Goal: Task Accomplishment & Management: Use online tool/utility

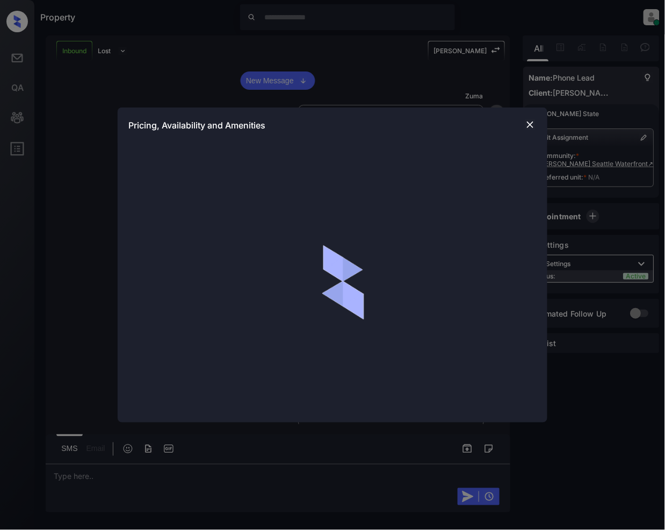
scroll to position [123, 0]
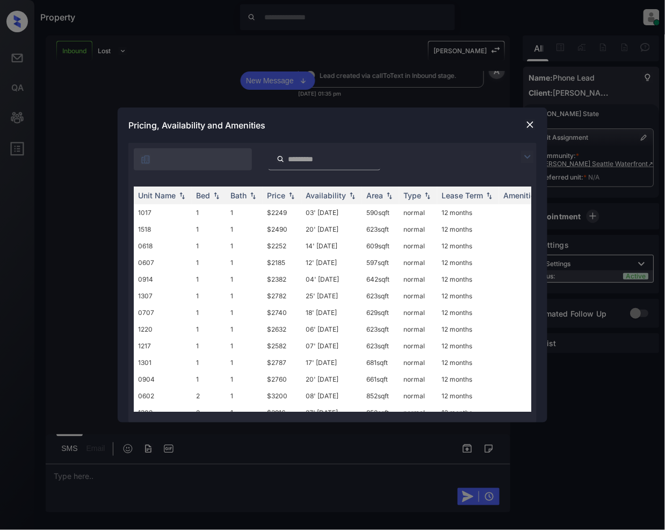
click at [526, 155] on img at bounding box center [527, 156] width 13 height 13
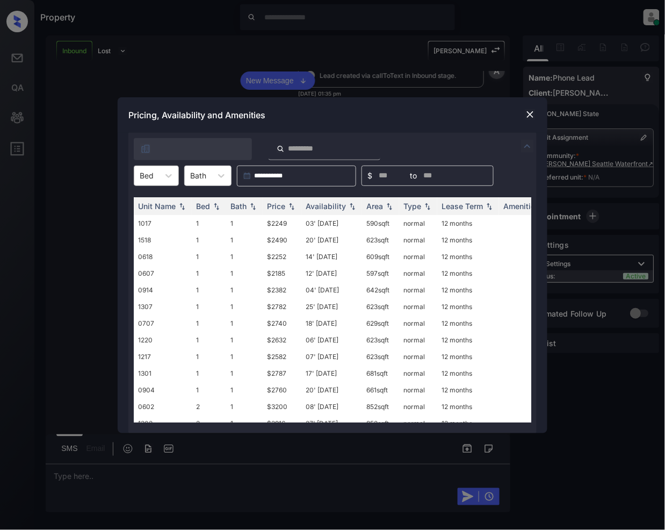
click at [157, 173] on div "Bed" at bounding box center [146, 176] width 25 height 16
click at [155, 205] on div "1" at bounding box center [156, 201] width 45 height 19
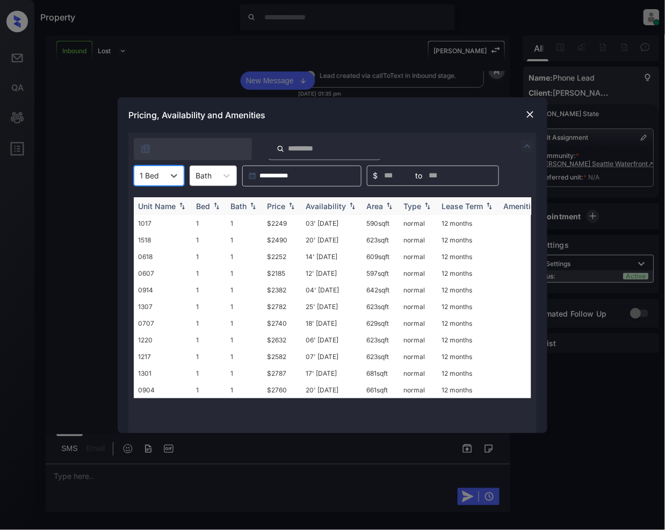
click at [292, 205] on img at bounding box center [291, 206] width 11 height 8
click at [281, 390] on td "$2185" at bounding box center [282, 390] width 39 height 17
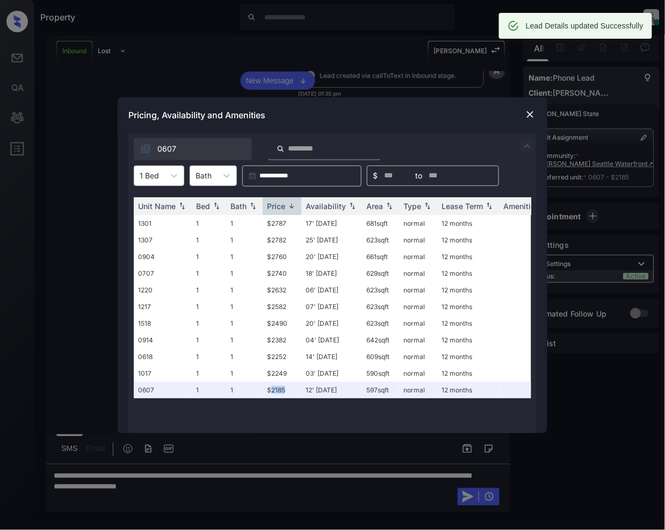
click at [526, 113] on img at bounding box center [530, 114] width 11 height 11
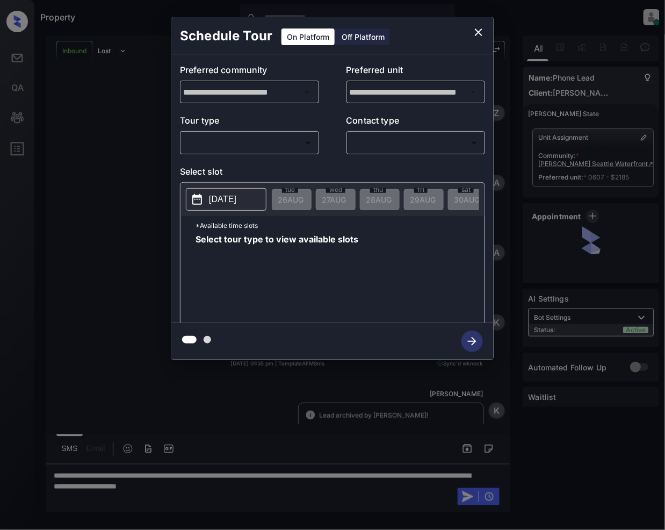
scroll to position [123, 0]
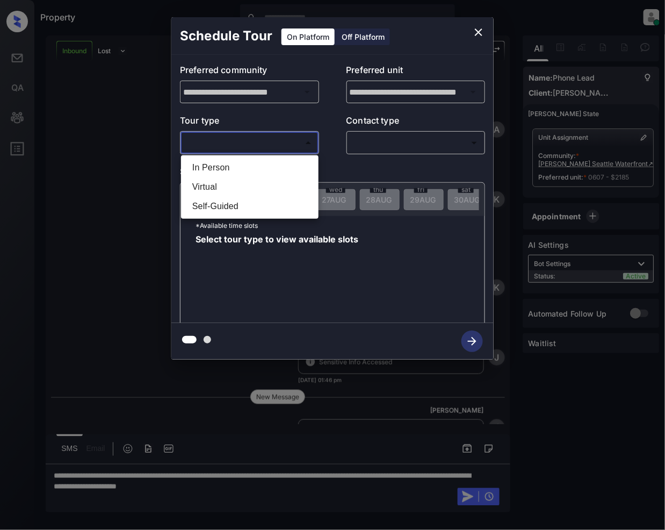
click at [237, 143] on body "Property Jeramie Castro Online Set yourself offline Set yourself on break Profi…" at bounding box center [332, 265] width 665 height 530
click at [216, 166] on li "In Person" at bounding box center [250, 167] width 132 height 19
type input "********"
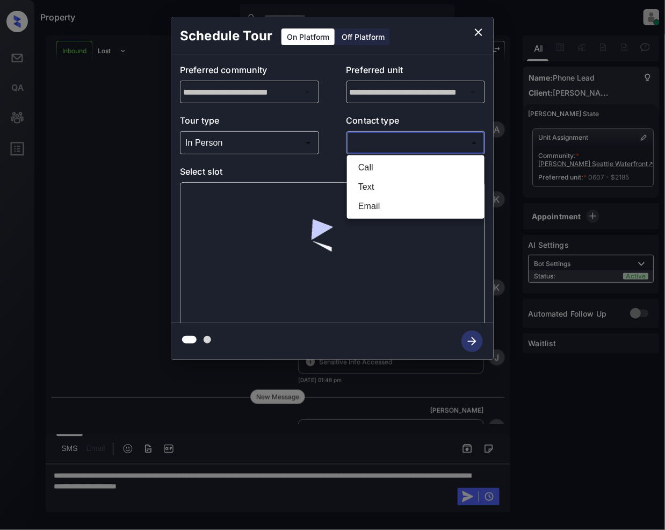
click at [394, 136] on body "Property Jeramie Castro Online Set yourself offline Set yourself on break Profi…" at bounding box center [332, 265] width 665 height 530
click at [375, 166] on li "Call" at bounding box center [416, 167] width 132 height 19
type input "****"
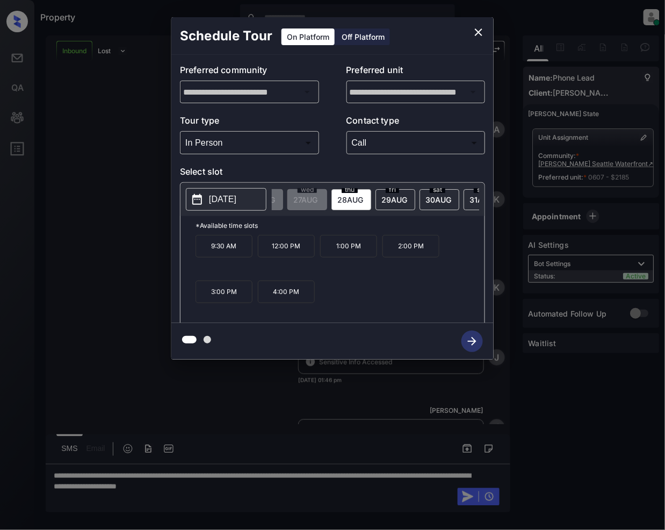
scroll to position [0, 48]
click at [383, 199] on span "29 AUG" at bounding box center [375, 199] width 26 height 9
click at [484, 28] on icon "close" at bounding box center [478, 32] width 13 height 13
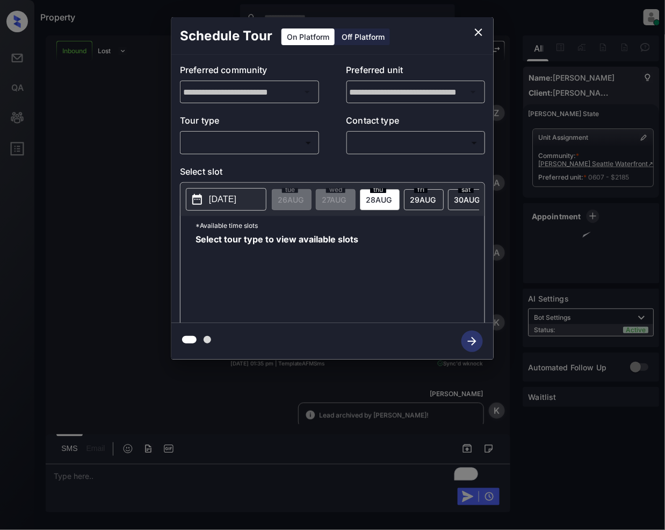
scroll to position [123, 0]
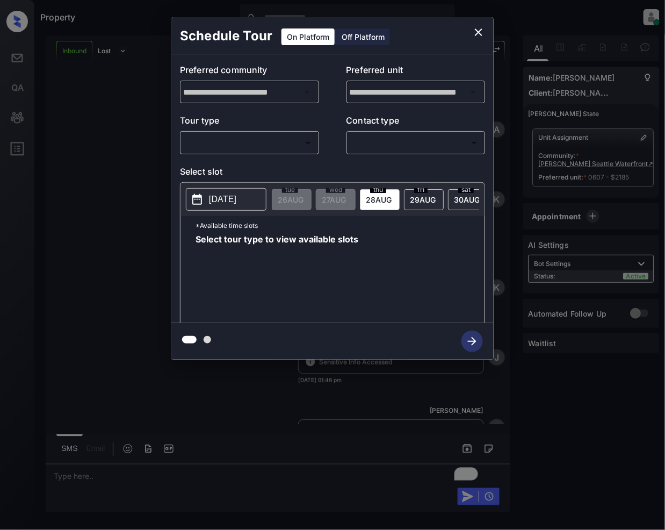
click at [246, 142] on body "Property Jeramie Castro Online Set yourself offline Set yourself on break Profi…" at bounding box center [332, 265] width 665 height 530
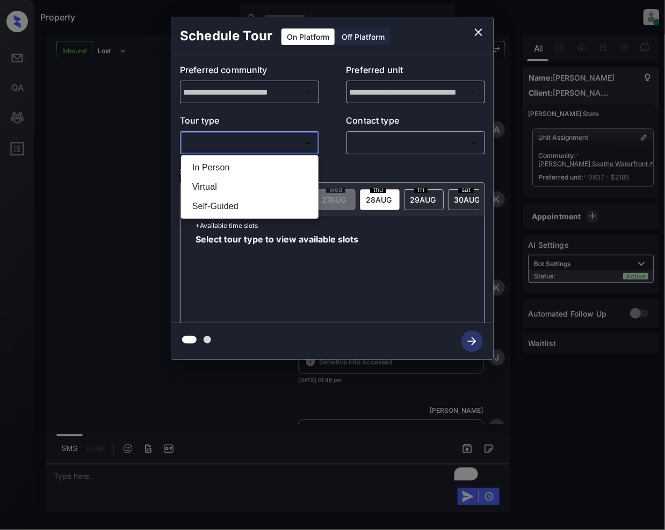
click at [220, 166] on li "In Person" at bounding box center [250, 167] width 132 height 19
type input "********"
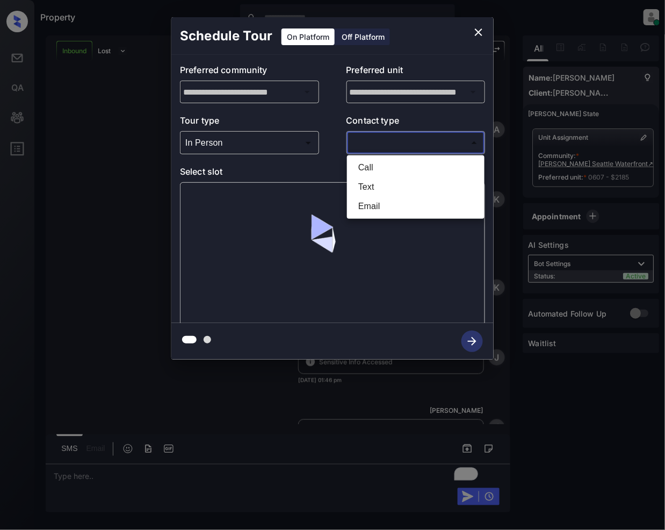
click at [381, 140] on body "Property Jeramie Castro Online Set yourself offline Set yourself on break Profi…" at bounding box center [332, 265] width 665 height 530
click at [476, 30] on div at bounding box center [332, 265] width 665 height 530
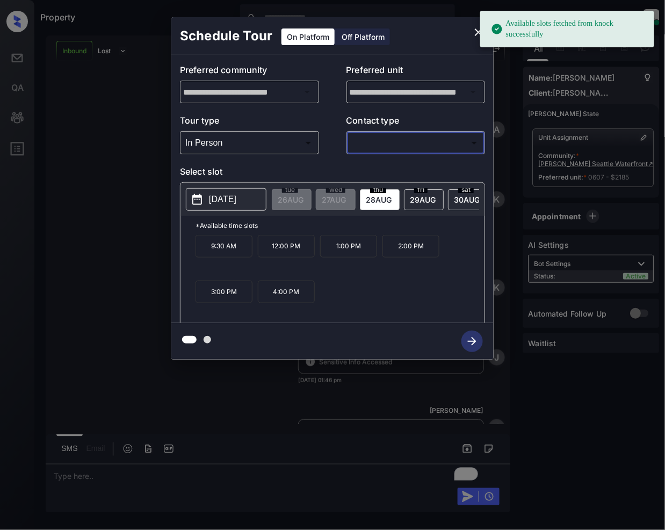
click at [478, 32] on icon "close" at bounding box center [479, 32] width 8 height 8
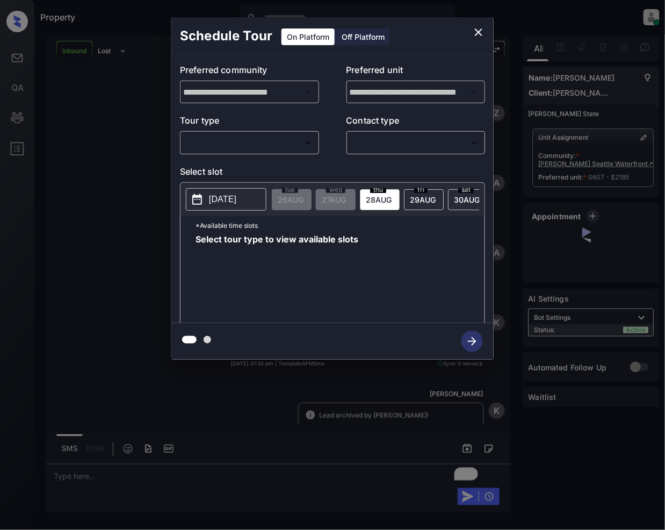
scroll to position [123, 0]
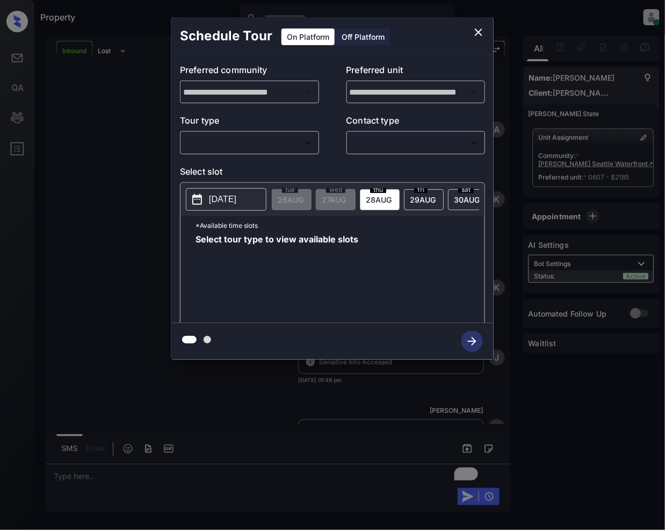
click at [240, 145] on body "Property [PERSON_NAME] Online Set yourself offline Set yourself on break Profil…" at bounding box center [332, 265] width 665 height 530
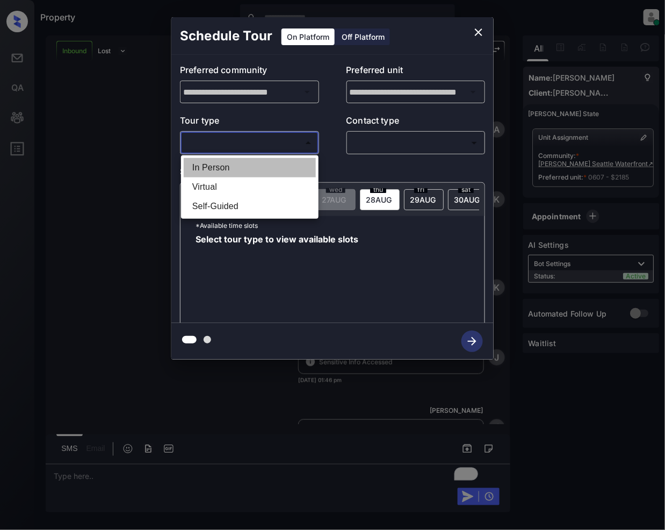
drag, startPoint x: 221, startPoint y: 169, endPoint x: 444, endPoint y: 147, distance: 223.6
click at [225, 175] on li "In Person" at bounding box center [250, 167] width 132 height 19
type input "********"
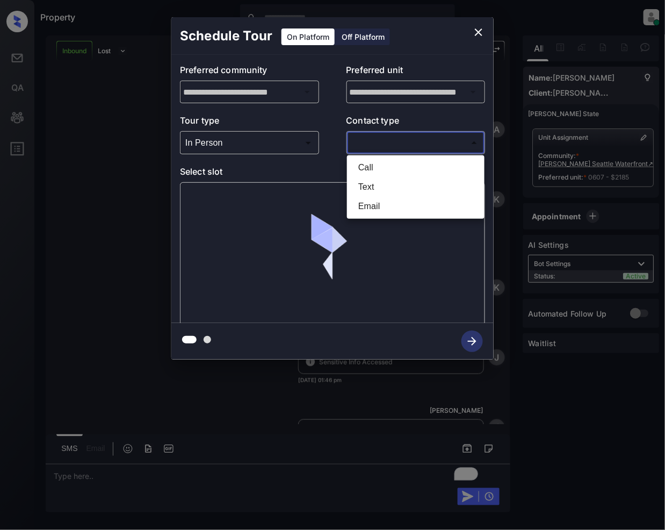
click at [383, 148] on body "Property Jeramie Castro Online Set yourself offline Set yourself on break Profi…" at bounding box center [332, 265] width 665 height 530
click at [370, 167] on li "Call" at bounding box center [416, 167] width 132 height 19
type input "****"
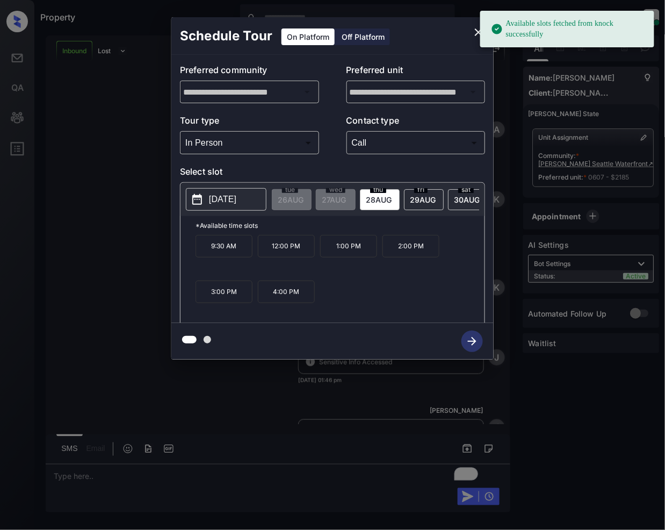
click at [417, 198] on span "29 AUG" at bounding box center [423, 199] width 26 height 9
click at [405, 253] on p "12:30 PM" at bounding box center [411, 246] width 57 height 23
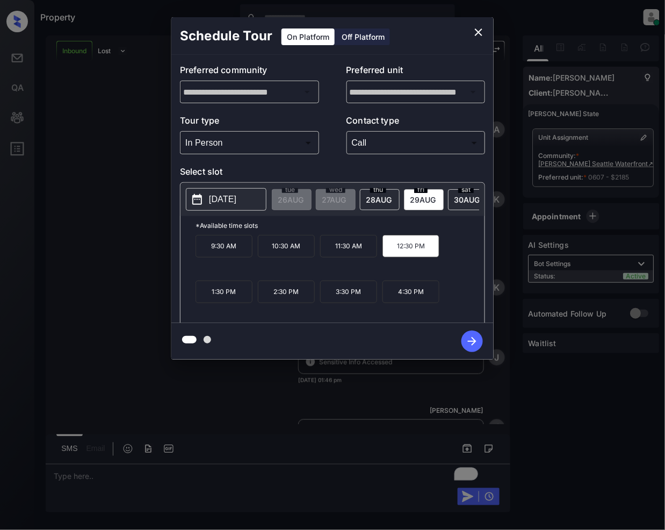
click at [469, 335] on icon "button" at bounding box center [472, 341] width 21 height 21
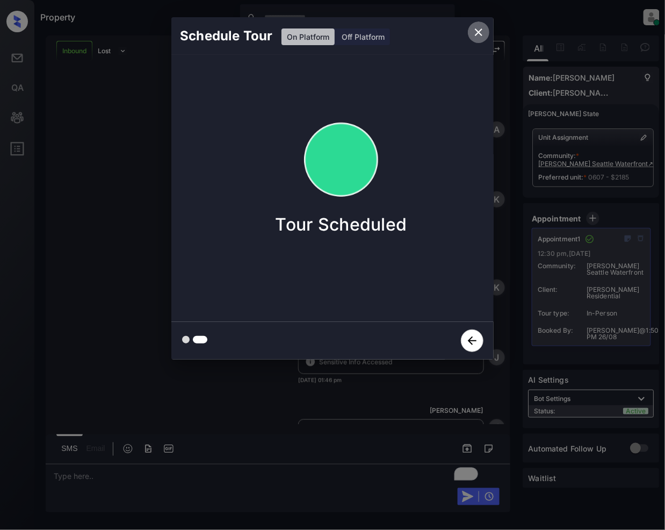
click at [482, 33] on icon "close" at bounding box center [478, 32] width 13 height 13
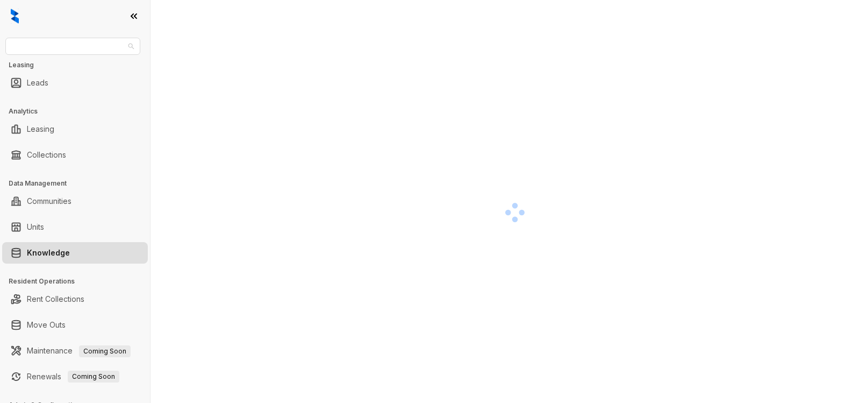
click at [78, 40] on span "AMG" at bounding box center [73, 46] width 122 height 16
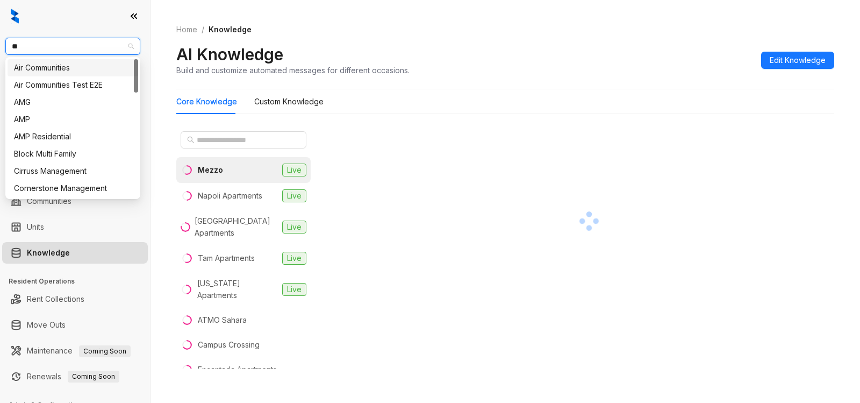
type input "***"
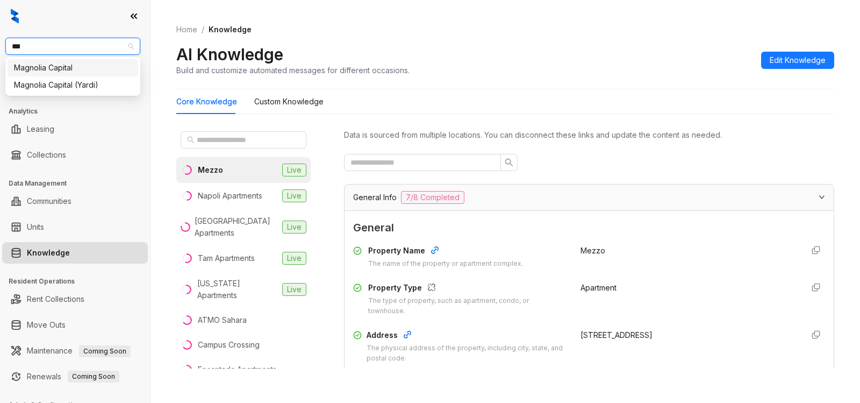
click at [67, 66] on div "Magnolia Capital" at bounding box center [73, 68] width 118 height 12
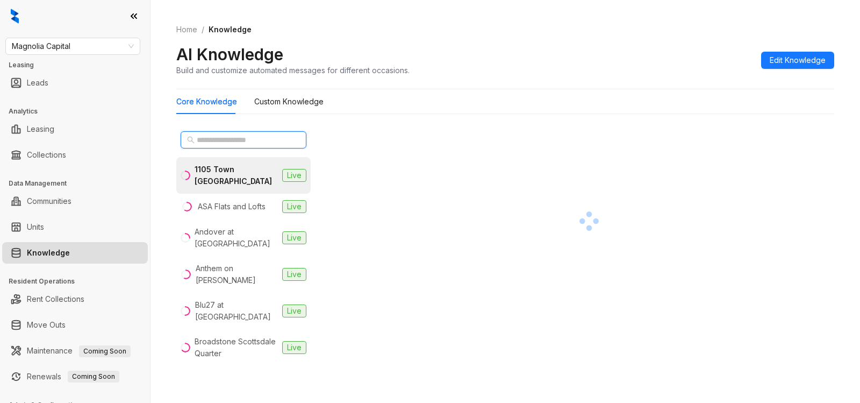
click at [243, 137] on input "text" at bounding box center [244, 140] width 95 height 12
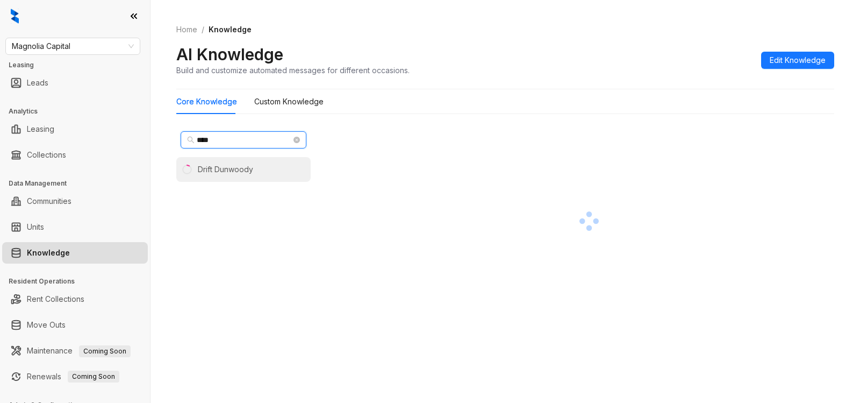
type input "****"
click at [211, 169] on div "Drift Dunwoody" at bounding box center [225, 169] width 55 height 12
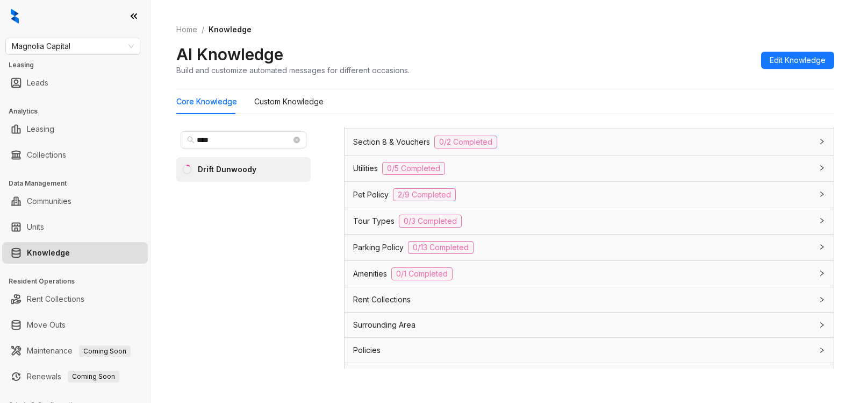
scroll to position [669, 0]
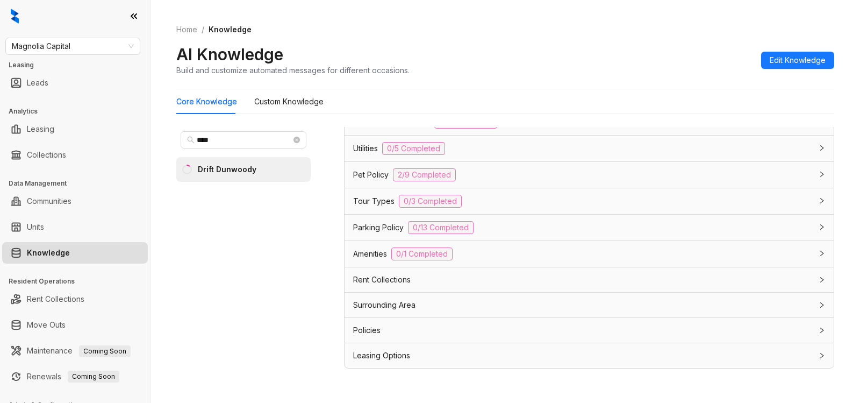
click at [422, 355] on div "Leasing Options" at bounding box center [582, 355] width 459 height 12
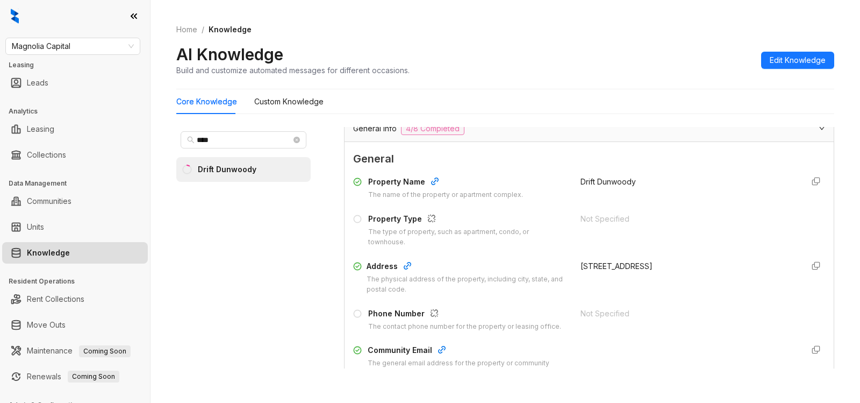
scroll to position [37, 0]
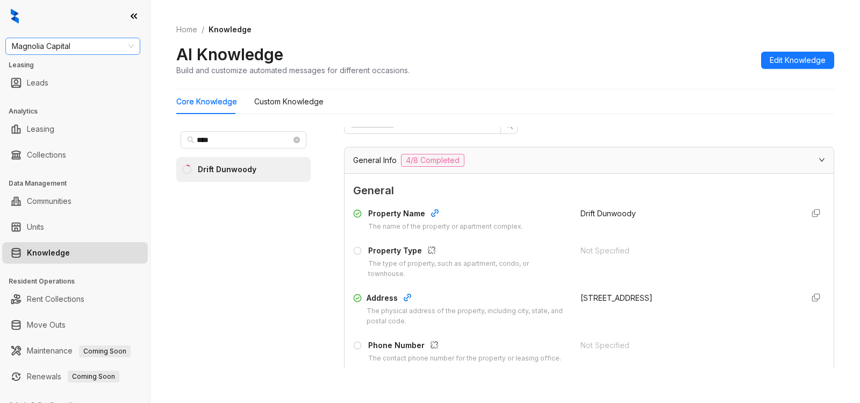
click at [77, 46] on span "Magnolia Capital" at bounding box center [73, 46] width 122 height 16
type input "******"
click at [69, 66] on div "Gallery Residential" at bounding box center [73, 68] width 118 height 12
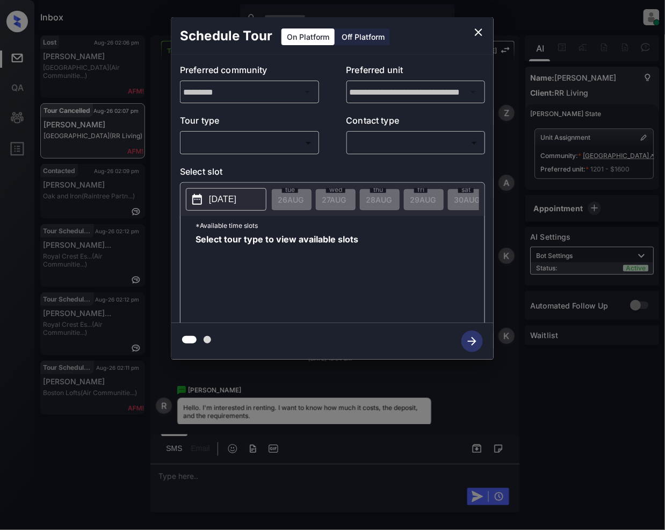
scroll to position [3330, 0]
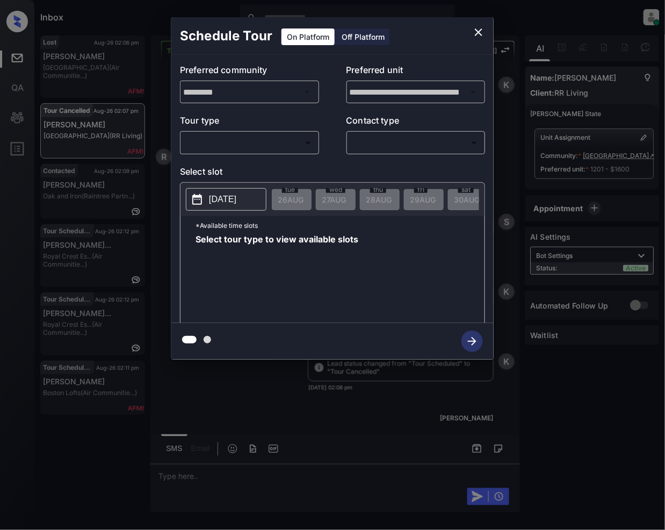
click at [250, 143] on body "Inbox [PERSON_NAME] Online Set yourself offline Set yourself on break Profile S…" at bounding box center [332, 265] width 665 height 530
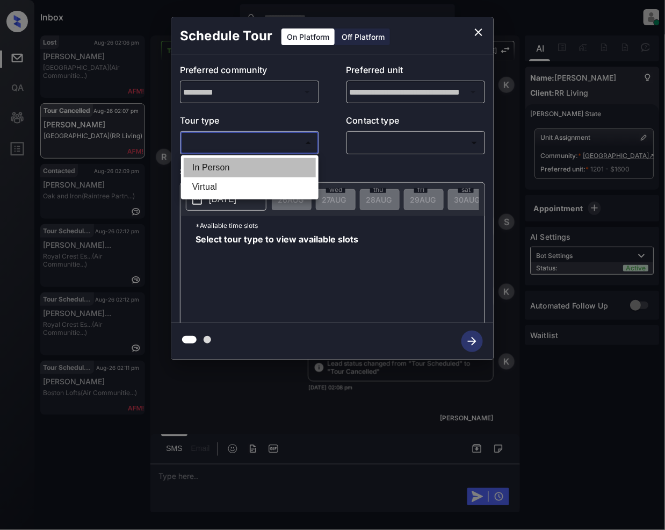
click at [233, 168] on li "In Person" at bounding box center [250, 167] width 132 height 19
type input "********"
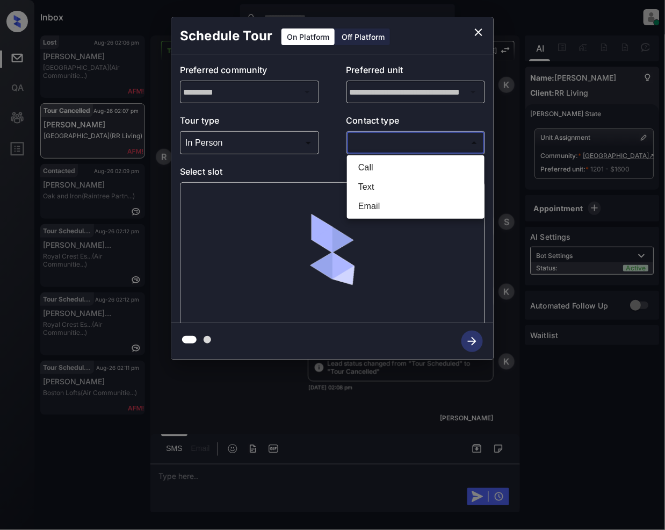
click at [368, 143] on body "Inbox [PERSON_NAME] Online Set yourself offline Set yourself on break Profile S…" at bounding box center [332, 265] width 665 height 530
click at [372, 193] on li "Text" at bounding box center [416, 186] width 132 height 19
type input "****"
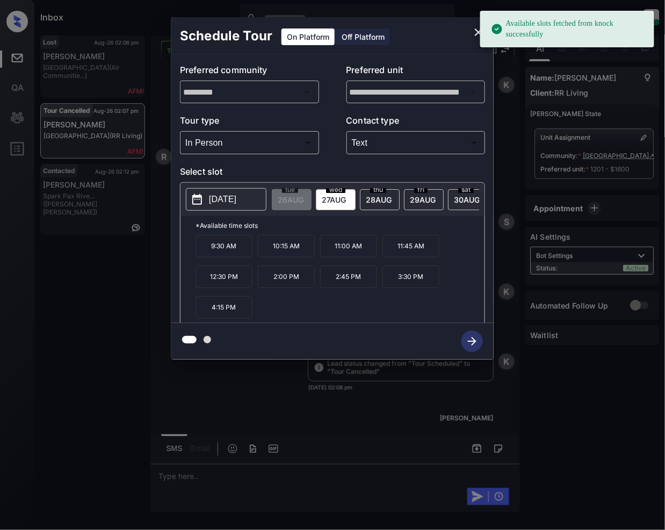
click at [334, 201] on span "[DATE]" at bounding box center [334, 199] width 24 height 9
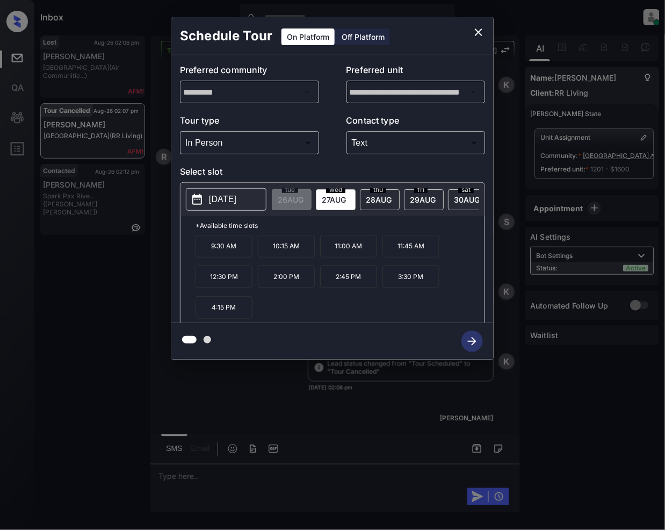
click at [482, 31] on icon "close" at bounding box center [478, 32] width 13 height 13
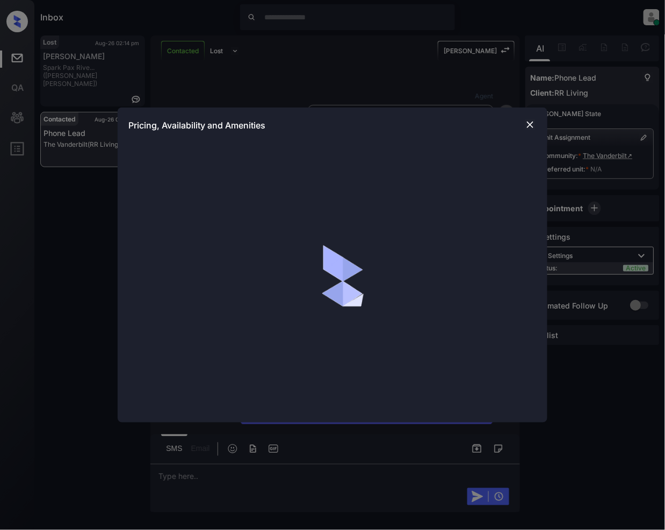
scroll to position [1201, 0]
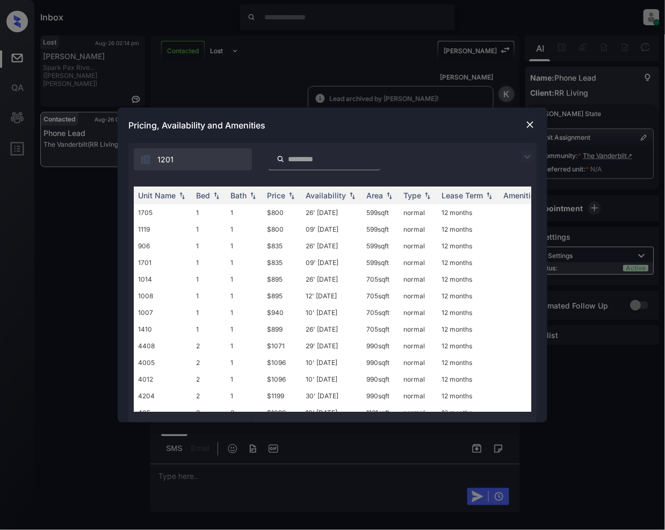
drag, startPoint x: 521, startPoint y: 156, endPoint x: 506, endPoint y: 160, distance: 16.0
click at [521, 157] on img at bounding box center [527, 156] width 13 height 13
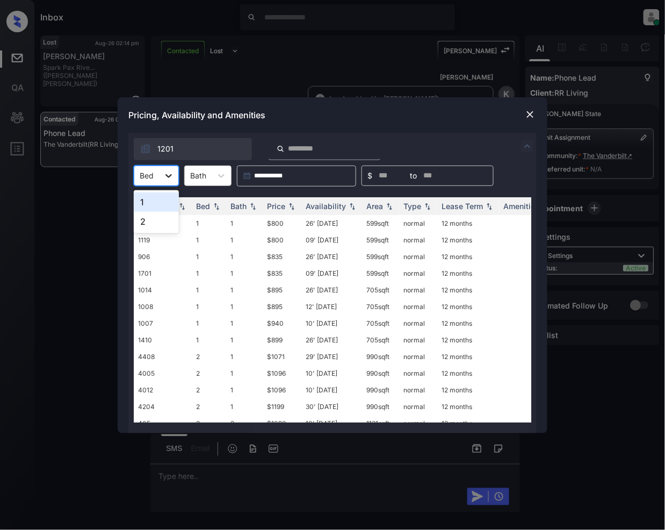
click at [160, 177] on div at bounding box center [168, 175] width 19 height 19
drag, startPoint x: 139, startPoint y: 202, endPoint x: 147, endPoint y: 256, distance: 54.9
click at [140, 215] on div "1 2" at bounding box center [156, 211] width 45 height 43
click at [154, 200] on div "1" at bounding box center [156, 201] width 45 height 19
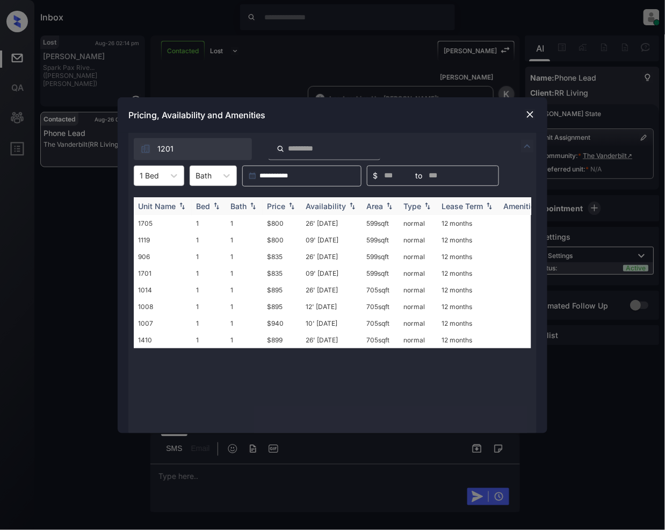
click at [289, 203] on img at bounding box center [291, 206] width 11 height 8
click at [276, 326] on td "$800" at bounding box center [282, 323] width 39 height 17
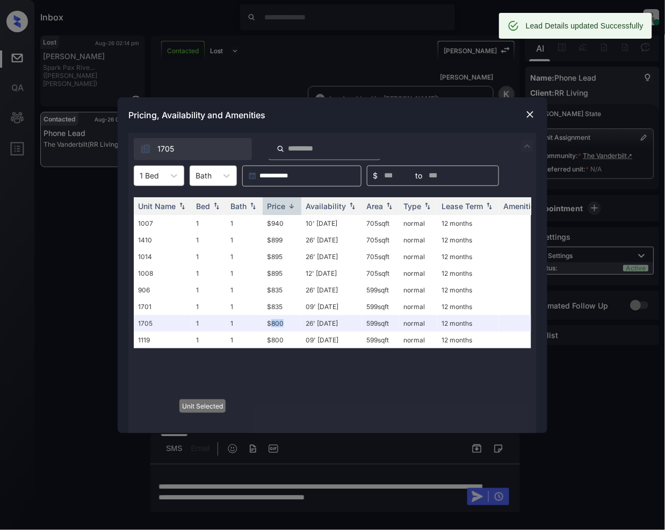
click at [532, 116] on img at bounding box center [530, 114] width 11 height 11
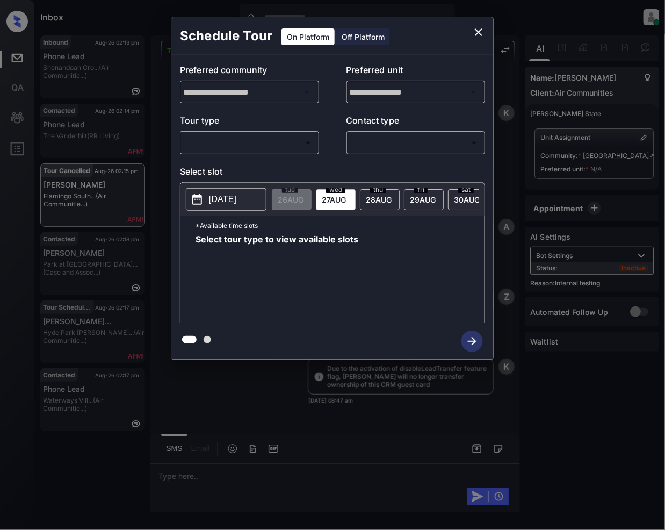
scroll to position [4025, 0]
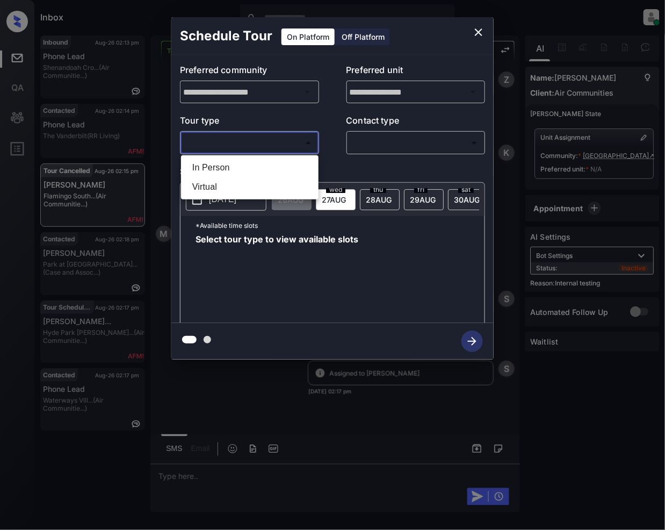
click at [267, 138] on body "Inbox Jeramie Castro Online Set yourself offline Set yourself on break Profile …" at bounding box center [332, 265] width 665 height 530
click at [221, 170] on li "In Person" at bounding box center [250, 167] width 132 height 19
type input "********"
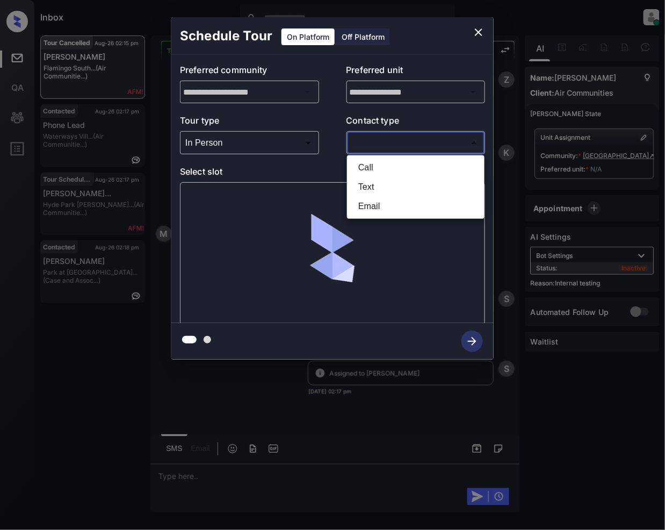
click at [366, 142] on body "Inbox Jeramie Castro Online Set yourself offline Set yourself on break Profile …" at bounding box center [332, 265] width 665 height 530
click at [364, 183] on li "Text" at bounding box center [416, 186] width 132 height 19
type input "****"
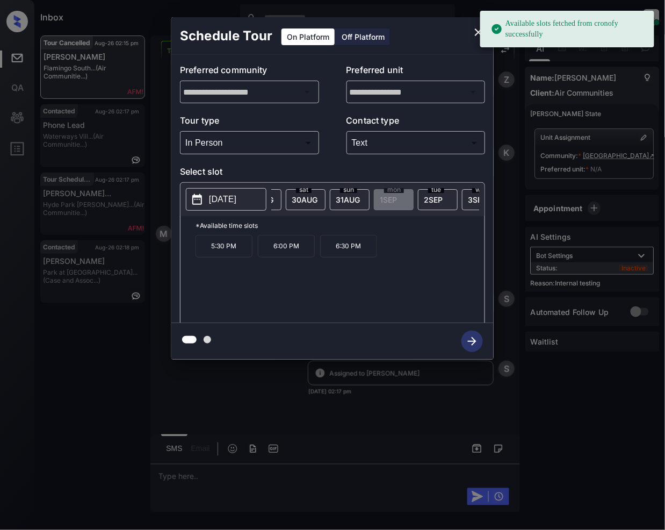
scroll to position [0, 200]
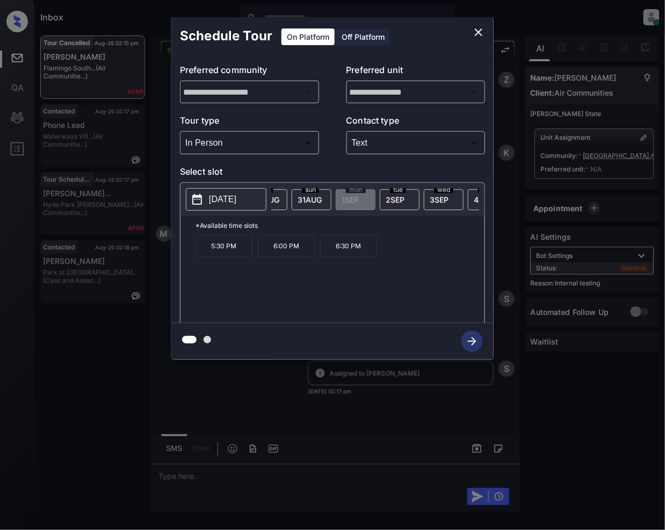
drag, startPoint x: 445, startPoint y: 190, endPoint x: 424, endPoint y: 268, distance: 80.7
click at [443, 193] on div "wed 3 SEP" at bounding box center [444, 199] width 40 height 21
click at [479, 28] on icon "close" at bounding box center [478, 32] width 13 height 13
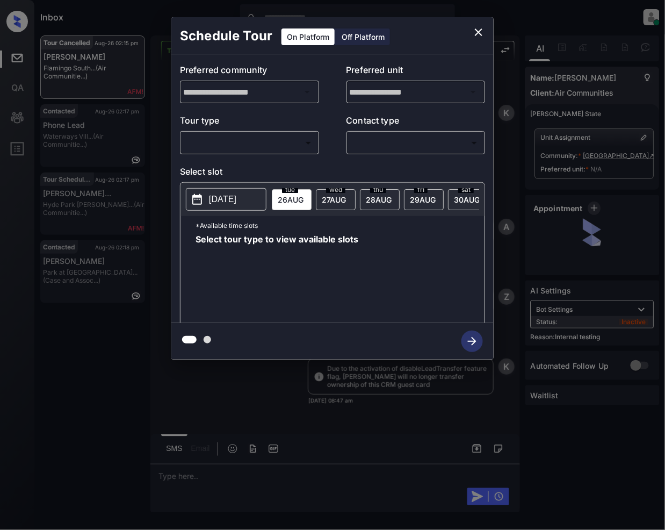
scroll to position [4025, 0]
click at [279, 136] on body "Inbox Jeramie Castro Online Set yourself offline Set yourself on break Profile …" at bounding box center [332, 265] width 665 height 530
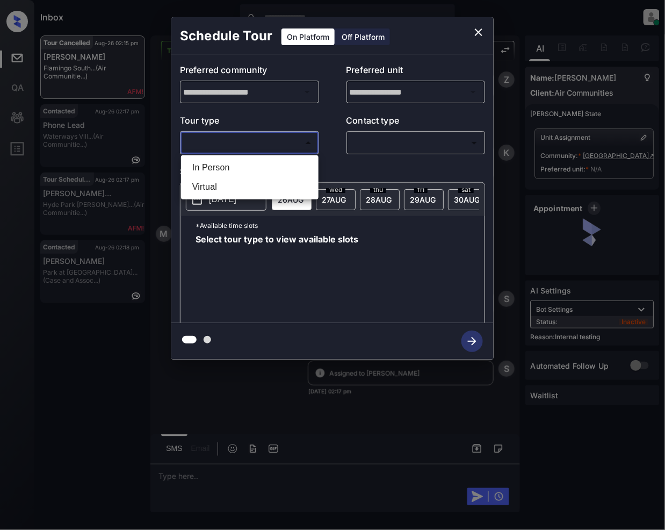
click at [221, 166] on li "In Person" at bounding box center [250, 167] width 132 height 19
type input "********"
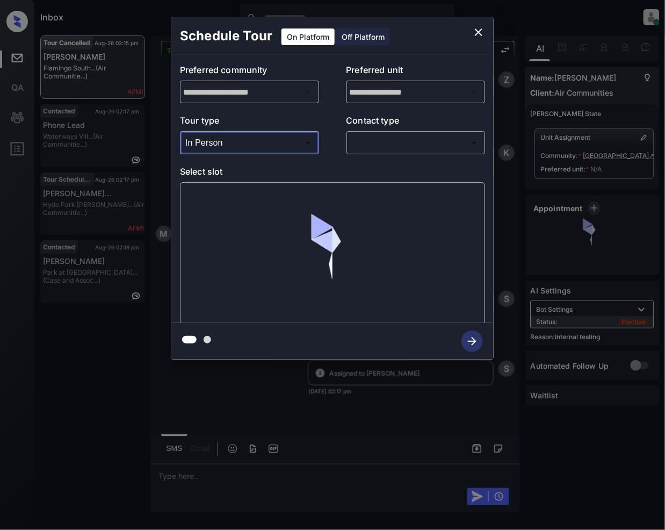
click at [392, 145] on body "Inbox Jeramie Castro Online Set yourself offline Set yourself on break Profile …" at bounding box center [332, 265] width 665 height 530
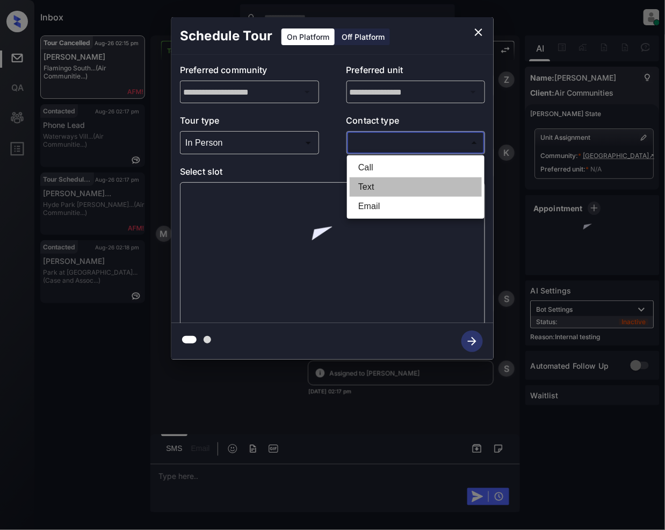
click at [376, 188] on li "Text" at bounding box center [416, 186] width 132 height 19
type input "****"
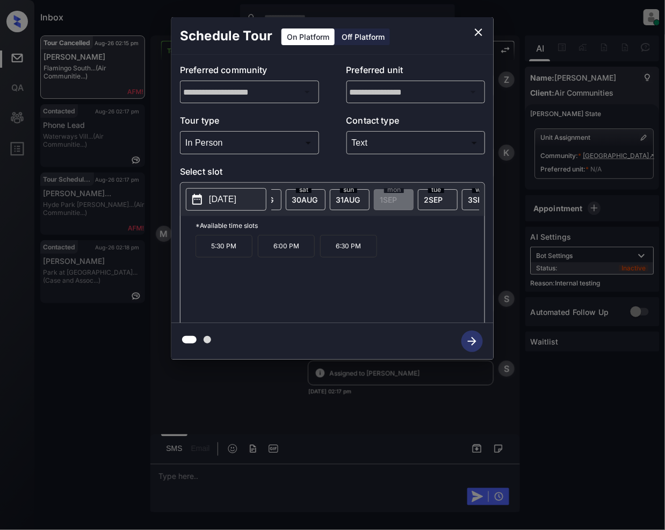
scroll to position [0, 229]
drag, startPoint x: 460, startPoint y: 196, endPoint x: 449, endPoint y: 227, distance: 33.0
click at [460, 196] on span "4 SEP" at bounding box center [455, 199] width 19 height 9
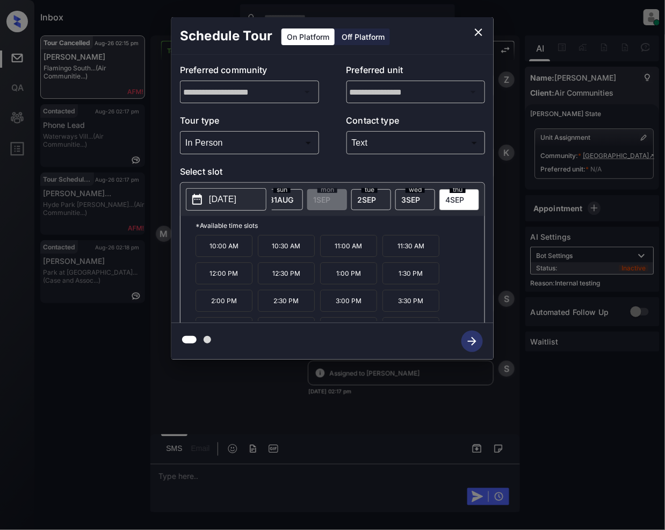
scroll to position [47, 0]
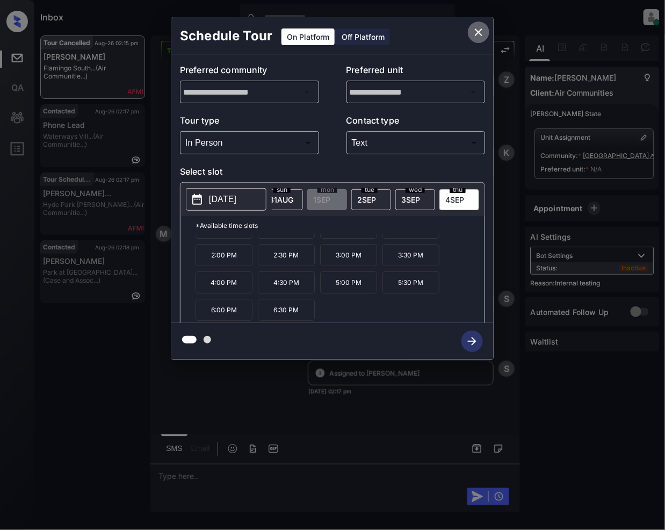
click at [484, 29] on icon "close" at bounding box center [478, 32] width 13 height 13
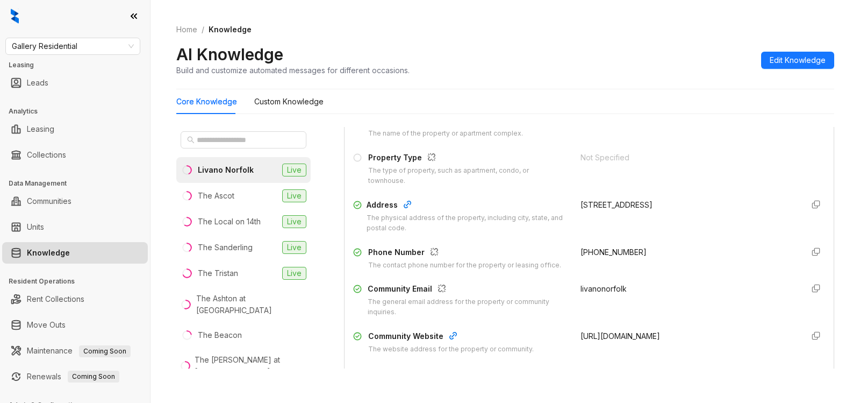
scroll to position [135, 0]
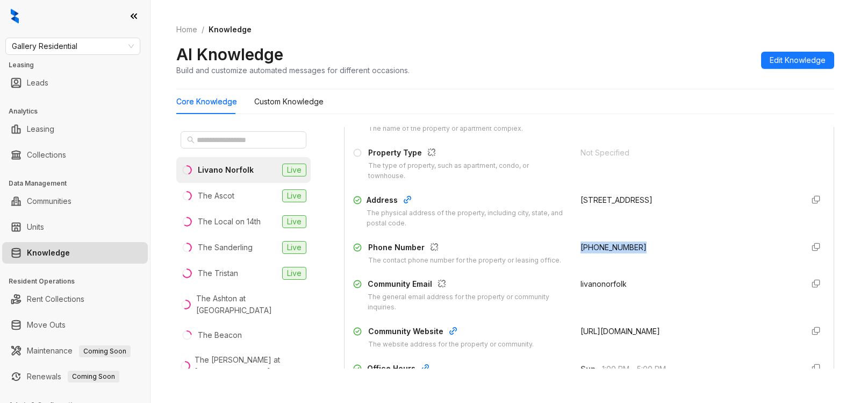
drag, startPoint x: 565, startPoint y: 252, endPoint x: 633, endPoint y: 245, distance: 68.6
click at [633, 245] on div "Phone Number The contact phone number for the property or leasing office. [PHON…" at bounding box center [589, 253] width 472 height 24
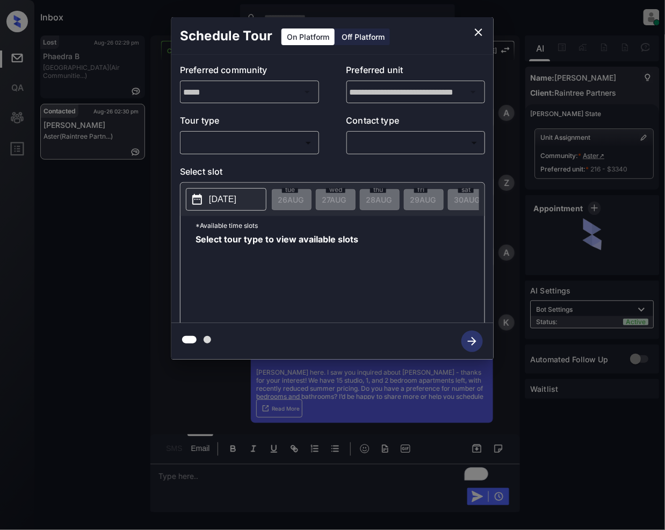
scroll to position [2587, 0]
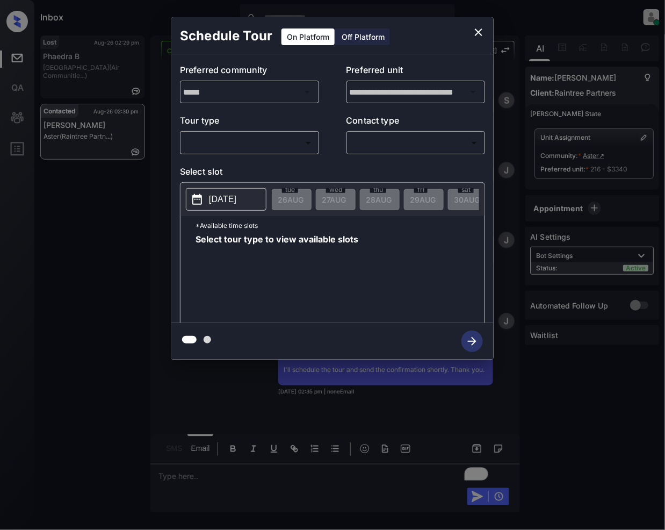
click at [239, 144] on body "Inbox [PERSON_NAME] Online Set yourself offline Set yourself on break Profile S…" at bounding box center [332, 265] width 665 height 530
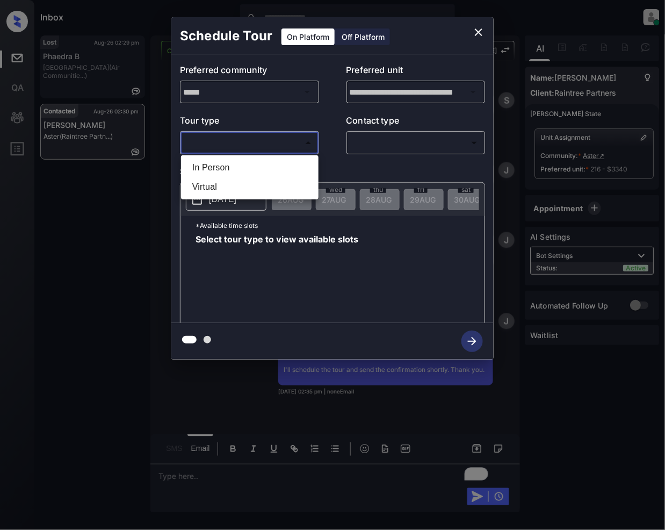
drag, startPoint x: 482, startPoint y: 31, endPoint x: 462, endPoint y: 210, distance: 179.5
click at [480, 31] on div at bounding box center [332, 265] width 665 height 530
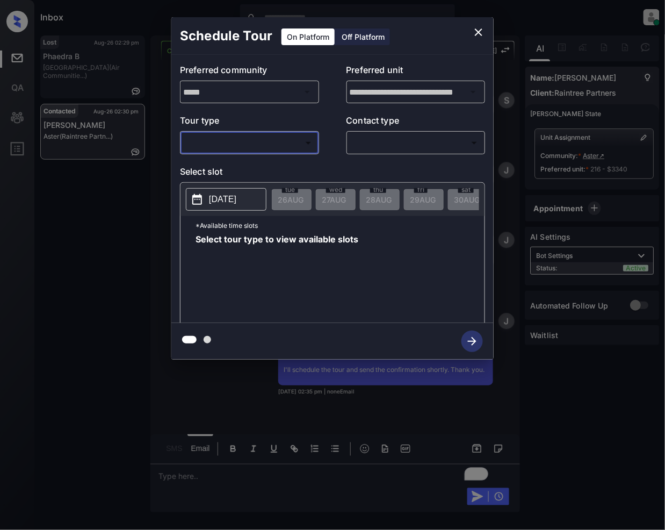
click at [472, 33] on icon "close" at bounding box center [478, 32] width 13 height 13
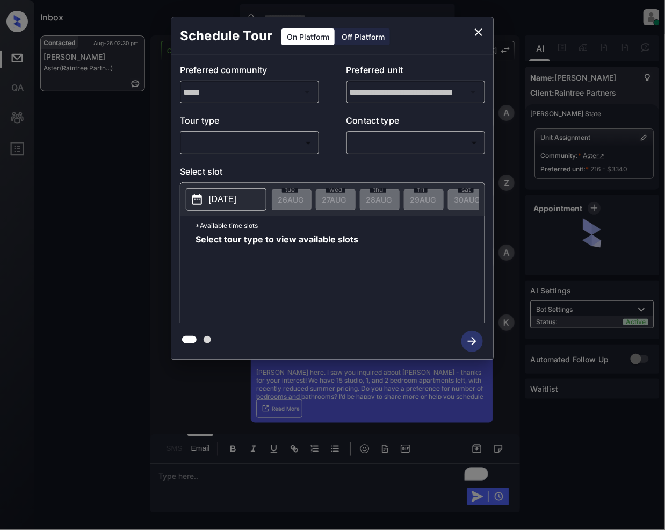
scroll to position [1795, 0]
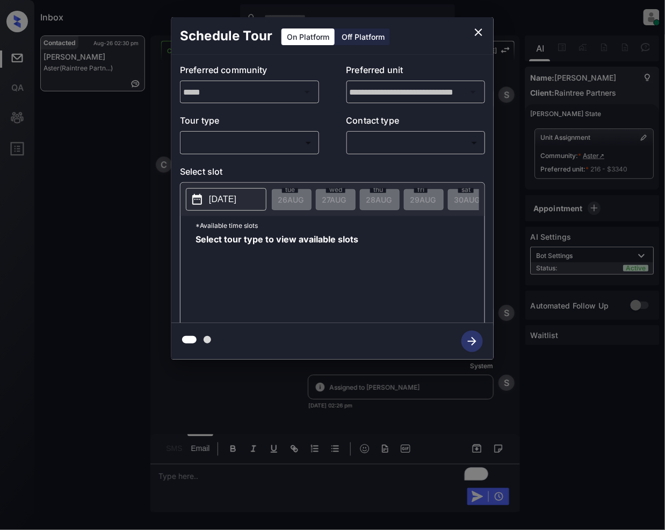
click at [269, 149] on body "Inbox [PERSON_NAME] Online Set yourself offline Set yourself on break Profile S…" at bounding box center [332, 265] width 665 height 530
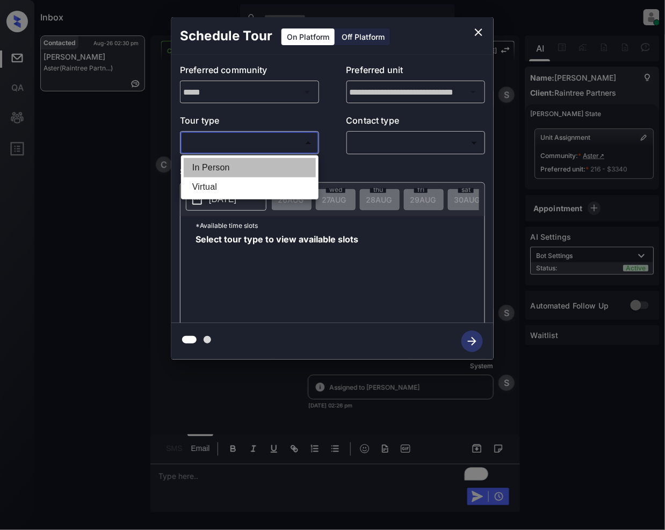
click at [246, 168] on li "In Person" at bounding box center [250, 167] width 132 height 19
type input "********"
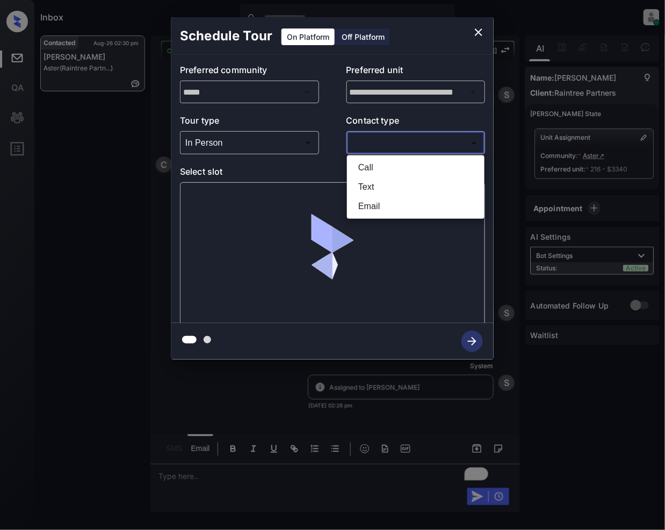
click at [385, 142] on body "Inbox [PERSON_NAME] Online Set yourself offline Set yourself on break Profile S…" at bounding box center [332, 265] width 665 height 530
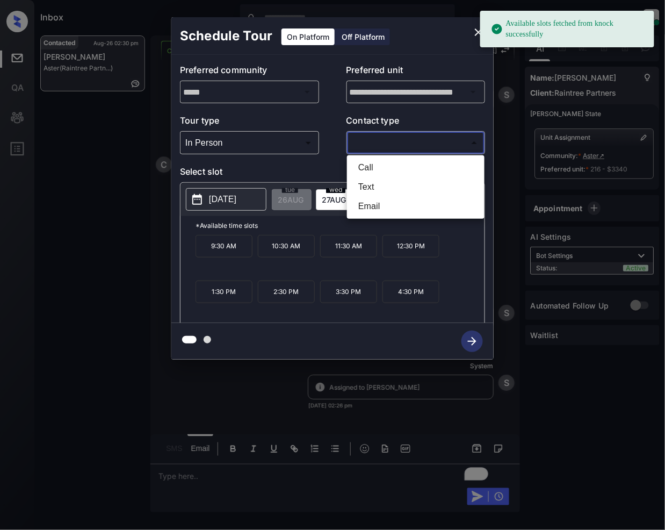
drag, startPoint x: 370, startPoint y: 186, endPoint x: 367, endPoint y: 207, distance: 21.7
click at [367, 207] on ul "Call Text Email" at bounding box center [416, 186] width 138 height 63
drag, startPoint x: 367, startPoint y: 207, endPoint x: 367, endPoint y: 213, distance: 5.9
click at [367, 209] on li "Email" at bounding box center [416, 206] width 132 height 19
type input "*****"
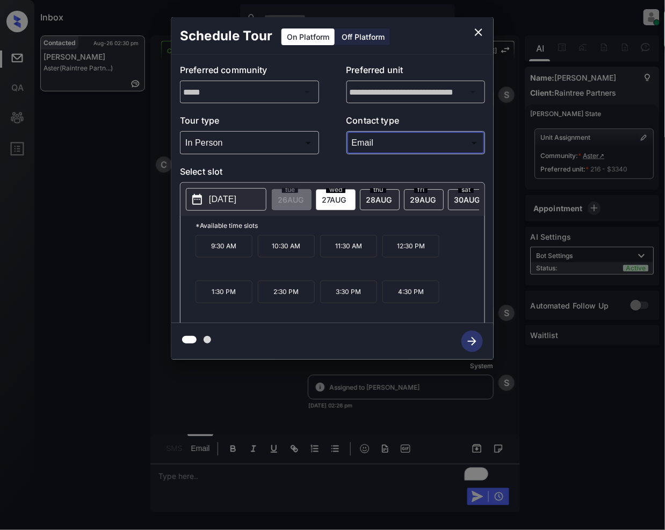
click at [332, 192] on span "wed" at bounding box center [335, 189] width 19 height 6
click at [327, 193] on div "wed 27 AUG" at bounding box center [336, 199] width 40 height 21
click at [331, 195] on span "27 AUG" at bounding box center [334, 199] width 24 height 9
click at [477, 28] on icon "close" at bounding box center [478, 32] width 13 height 13
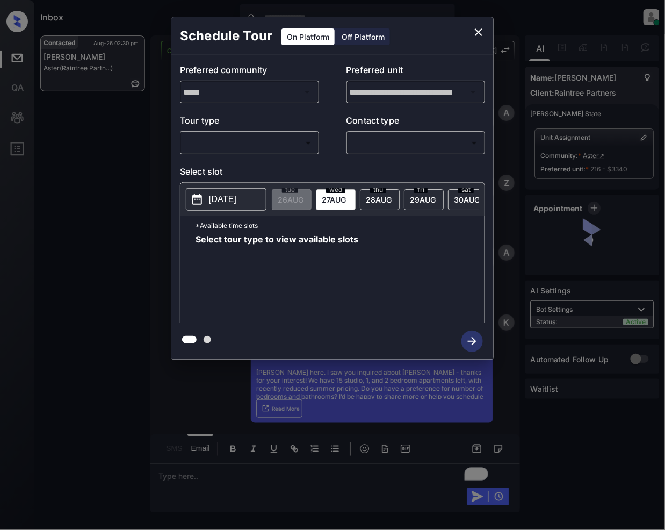
scroll to position [2715, 0]
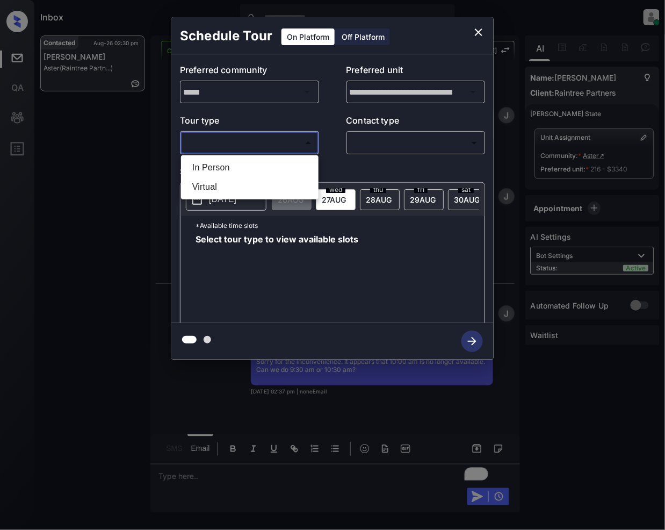
click at [284, 141] on body "Inbox Jeramie Castro Online Set yourself offline Set yourself on break Profile …" at bounding box center [332, 265] width 665 height 530
click at [226, 162] on li "In Person" at bounding box center [250, 167] width 132 height 19
type input "********"
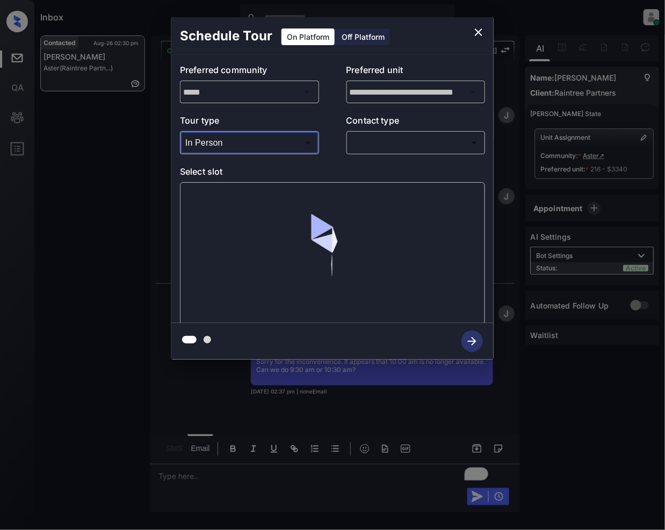
click at [392, 139] on body "Inbox Jeramie Castro Online Set yourself offline Set yourself on break Profile …" at bounding box center [332, 265] width 665 height 530
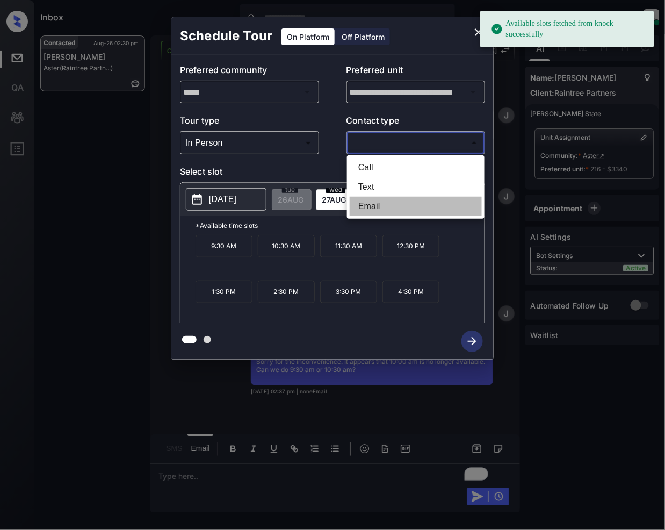
click at [367, 213] on li "Email" at bounding box center [416, 206] width 132 height 19
type input "*****"
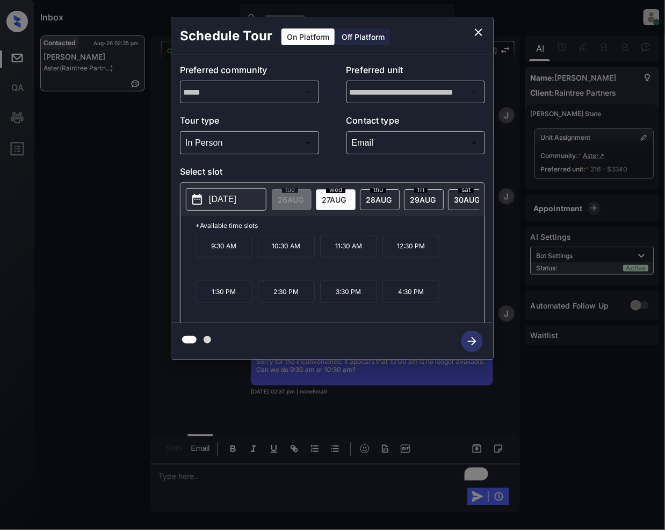
click at [170, 398] on div at bounding box center [332, 265] width 665 height 530
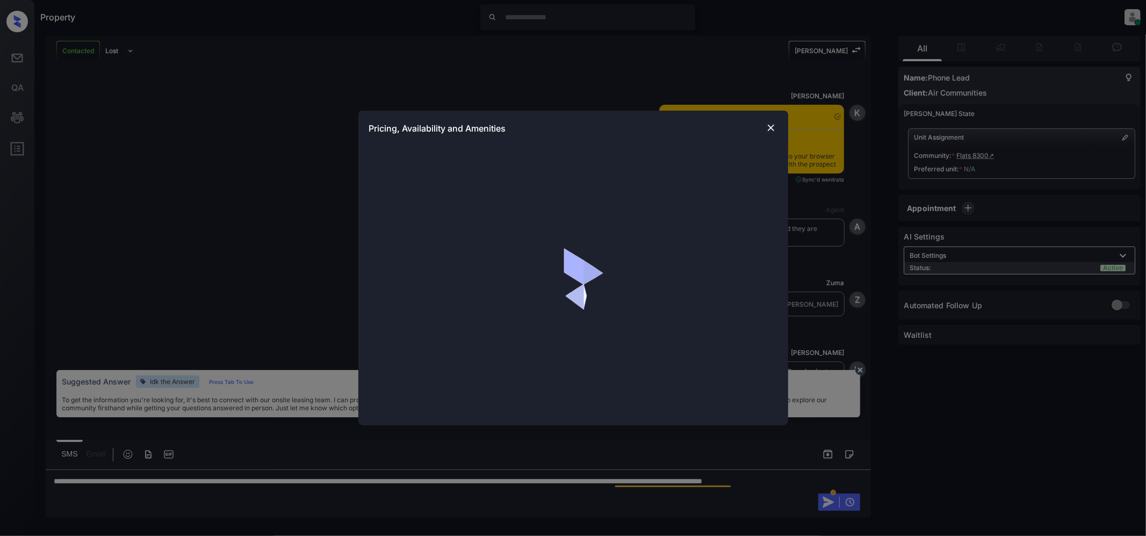
scroll to position [564, 0]
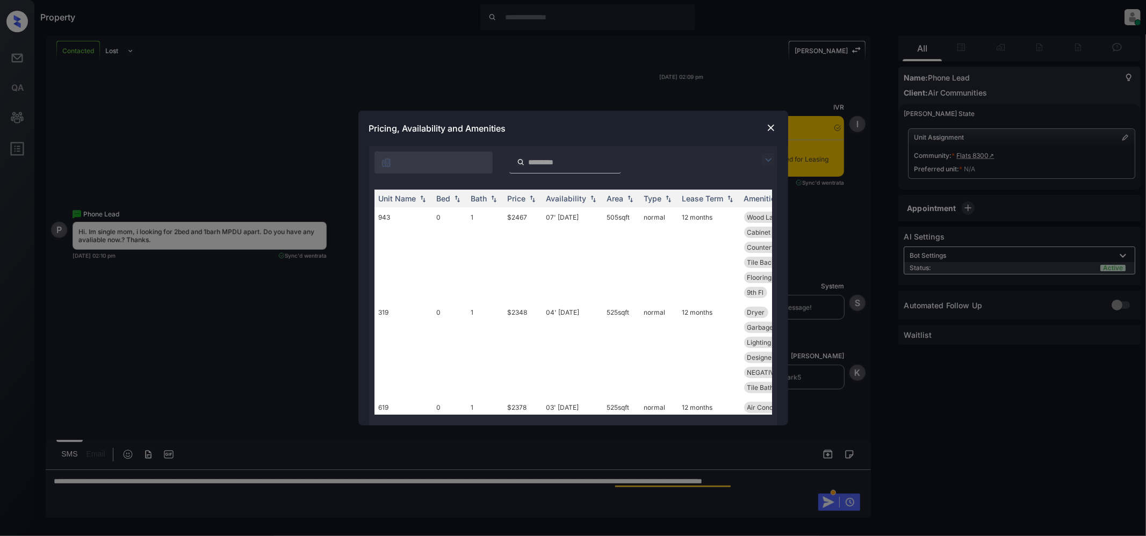
click at [768, 160] on img at bounding box center [768, 160] width 13 height 13
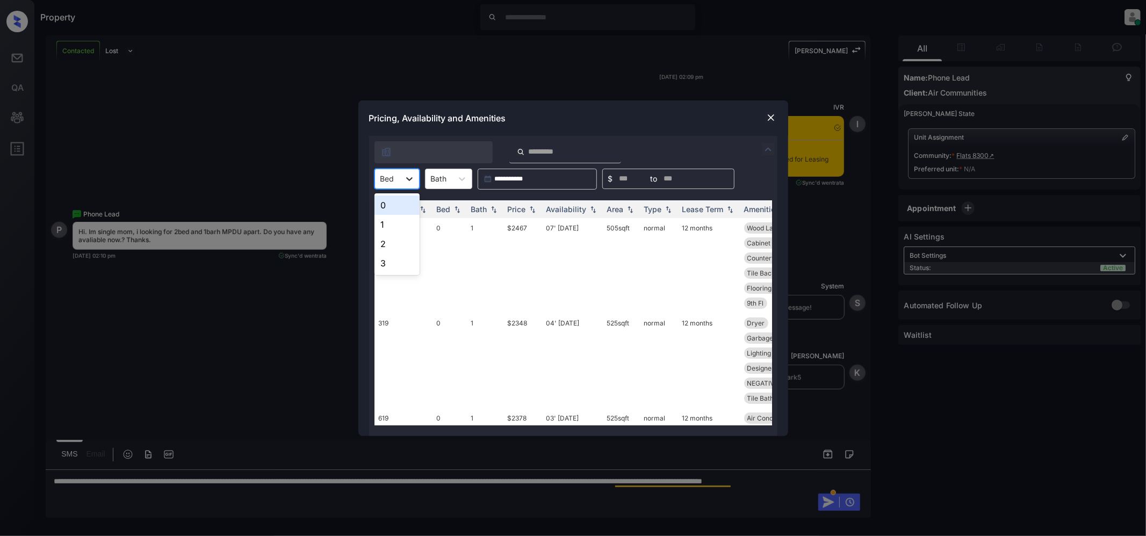
click at [403, 176] on div at bounding box center [409, 178] width 19 height 19
click at [388, 242] on div "2" at bounding box center [397, 243] width 45 height 19
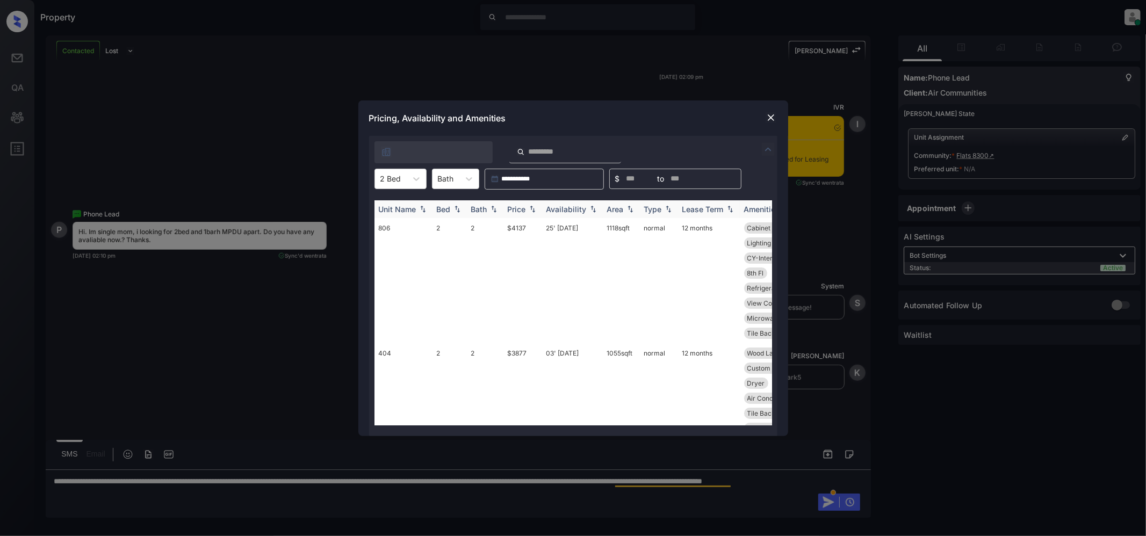
click at [530, 210] on img at bounding box center [532, 209] width 11 height 8
click at [517, 315] on td "$3877" at bounding box center [523, 370] width 39 height 110
drag, startPoint x: 517, startPoint y: 313, endPoint x: 758, endPoint y: 222, distance: 257.1
click at [518, 315] on td "$3877" at bounding box center [523, 370] width 39 height 110
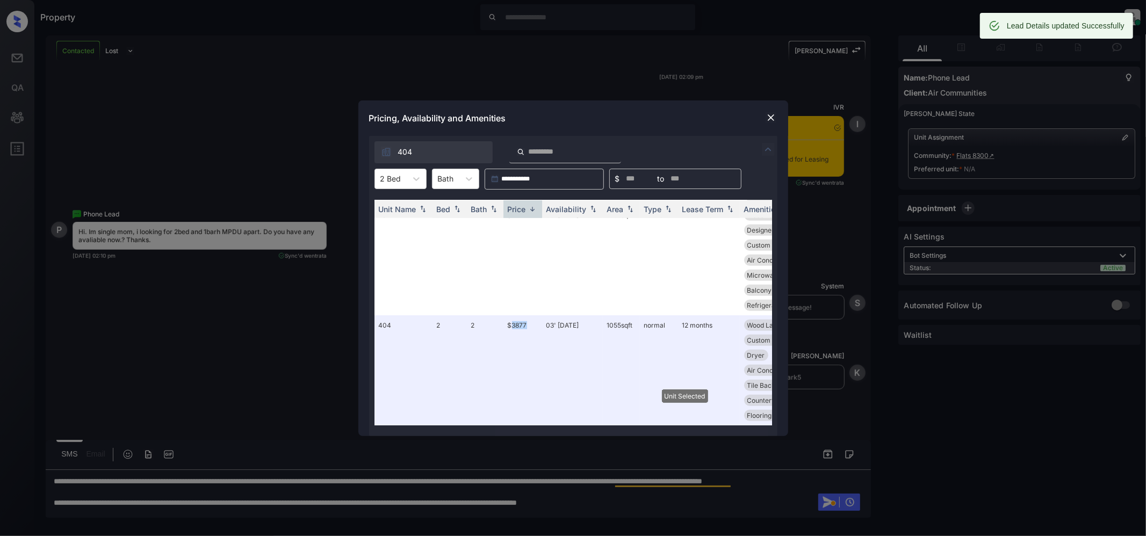
click at [776, 115] on img at bounding box center [771, 117] width 11 height 11
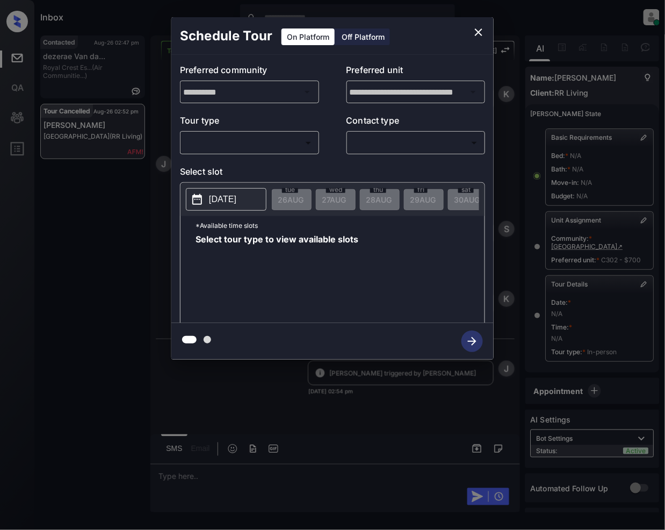
scroll to position [9171, 0]
click at [272, 149] on body "Inbox Jeramie Castro Online Set yourself offline Set yourself on break Profile …" at bounding box center [332, 265] width 665 height 530
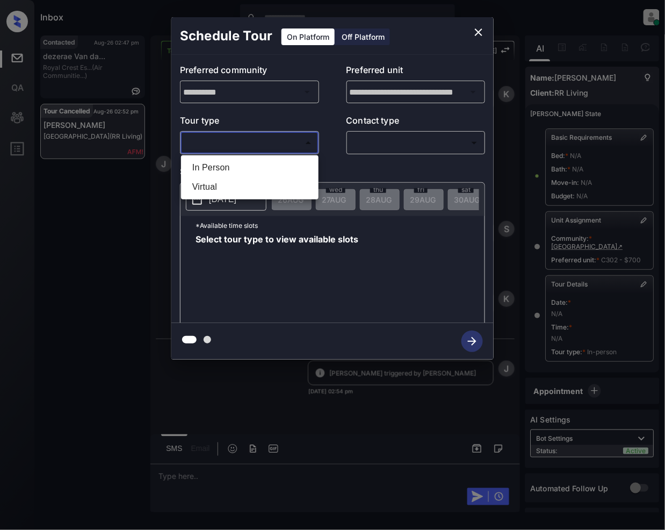
click at [224, 163] on li "In Person" at bounding box center [250, 167] width 132 height 19
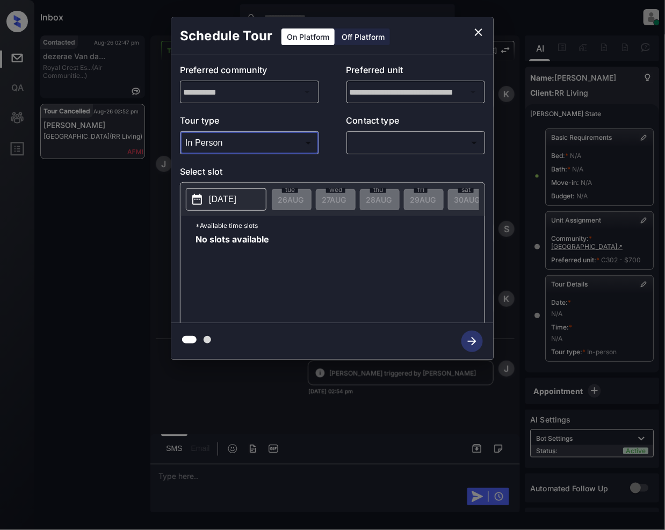
type input "********"
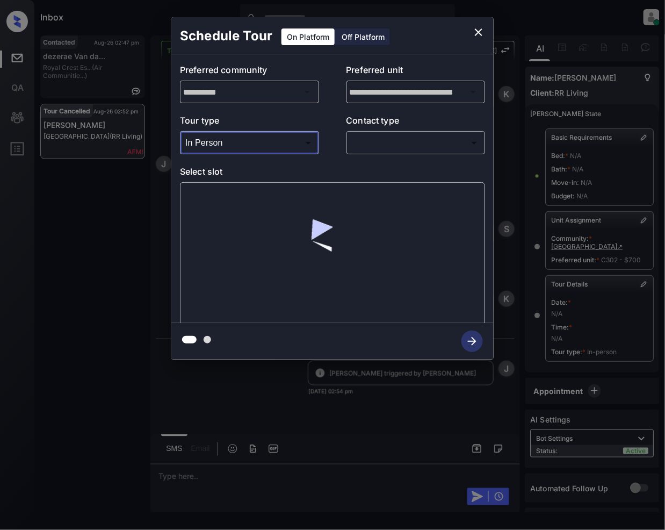
click at [387, 140] on body "Inbox Jeramie Castro Online Set yourself offline Set yourself on break Profile …" at bounding box center [332, 265] width 665 height 530
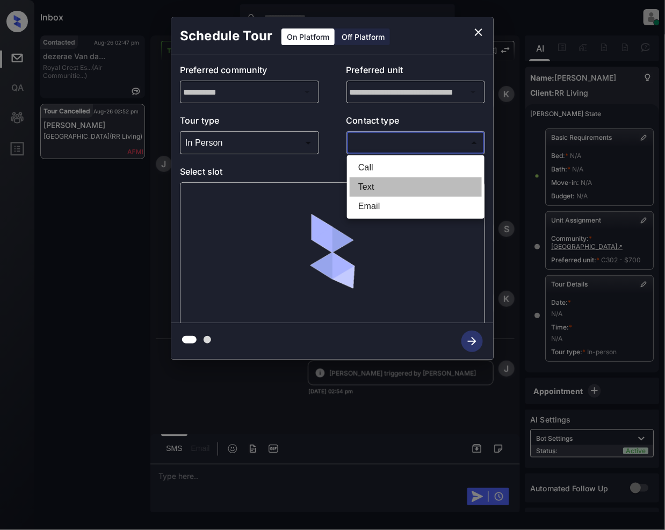
click at [392, 186] on li "Text" at bounding box center [416, 186] width 132 height 19
type input "****"
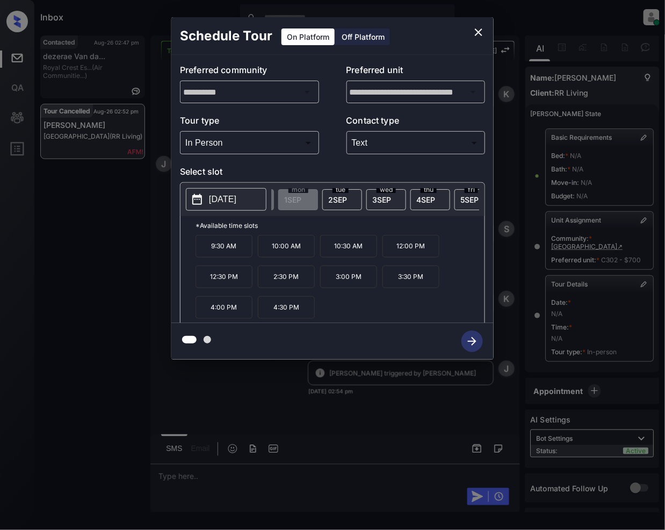
scroll to position [0, 306]
click at [478, 30] on icon "close" at bounding box center [478, 32] width 13 height 13
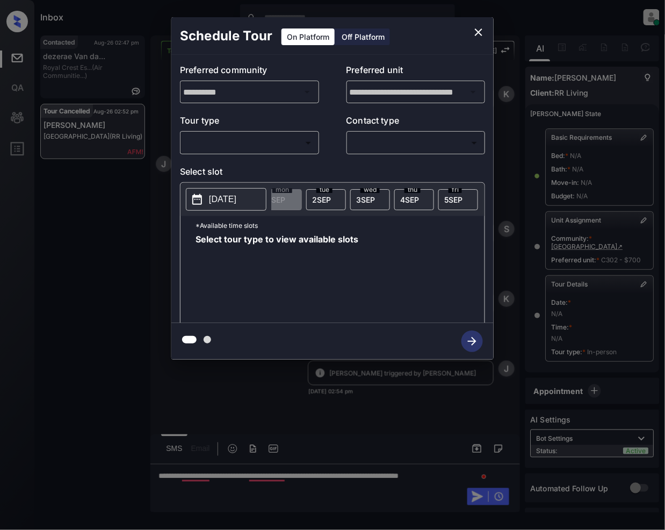
scroll to position [0, 268]
click at [478, 35] on icon "close" at bounding box center [478, 32] width 13 height 13
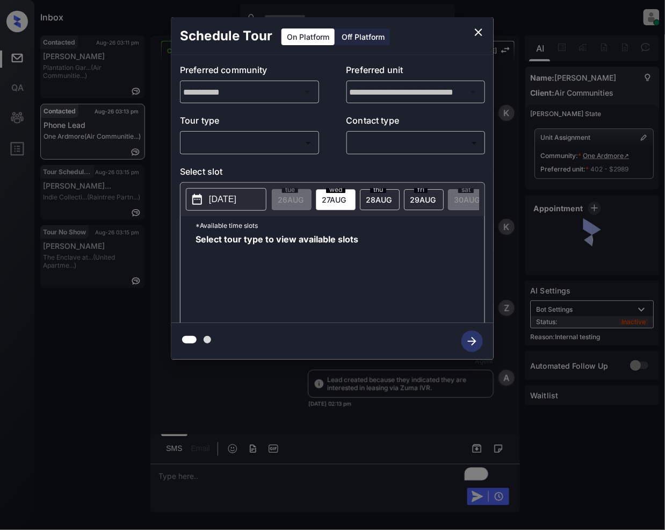
scroll to position [3889, 0]
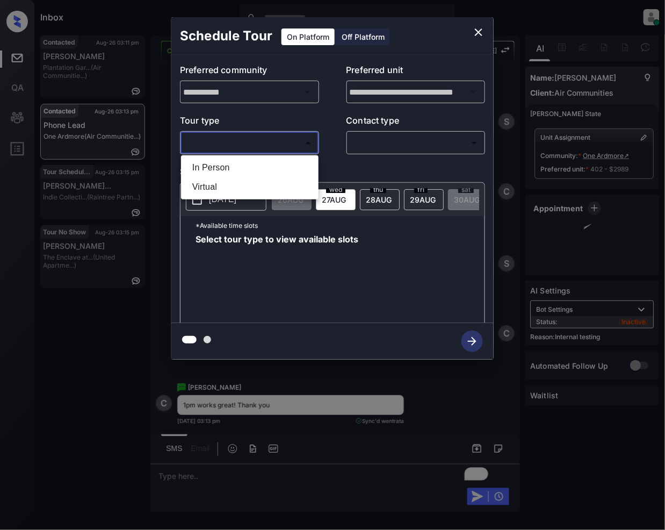
click at [256, 134] on body "Inbox [PERSON_NAME] Online Set yourself offline Set yourself on break Profile S…" at bounding box center [332, 265] width 665 height 530
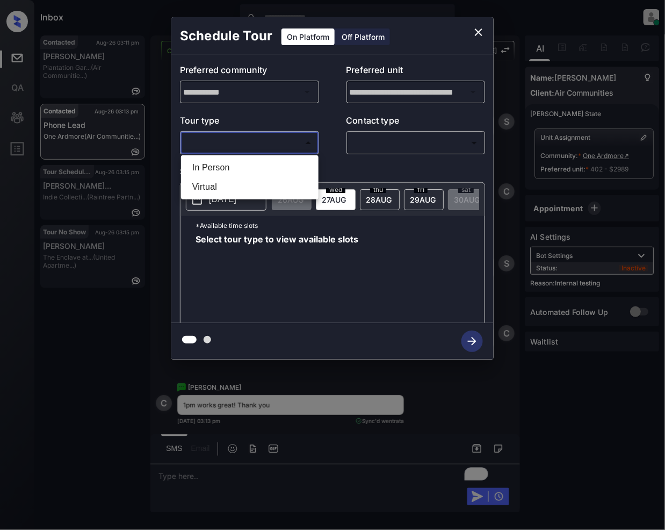
click at [215, 185] on li "Virtual" at bounding box center [250, 186] width 132 height 19
type input "*******"
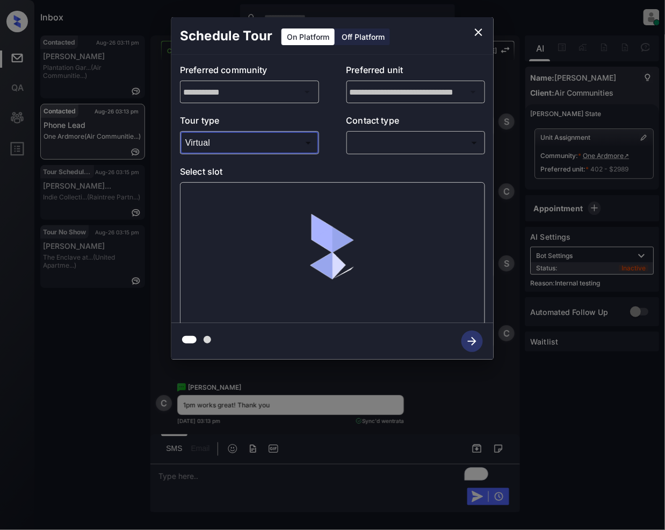
click at [363, 140] on body "Inbox [PERSON_NAME] Online Set yourself offline Set yourself on break Profile S…" at bounding box center [332, 265] width 665 height 530
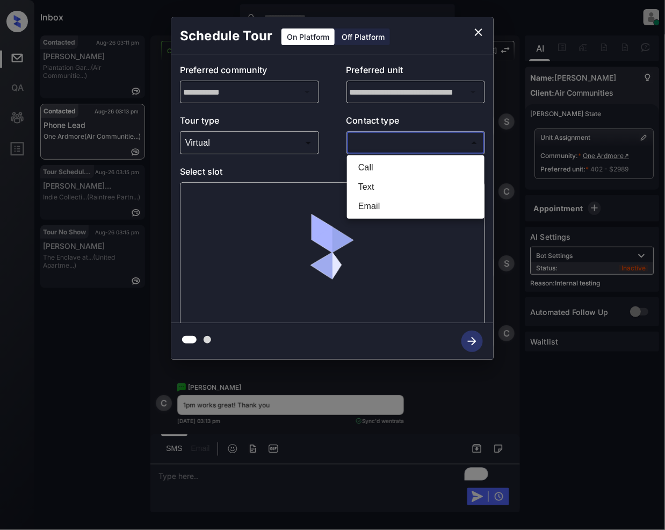
drag, startPoint x: 370, startPoint y: 188, endPoint x: 367, endPoint y: 202, distance: 14.9
click at [370, 188] on li "Text" at bounding box center [416, 186] width 132 height 19
type input "****"
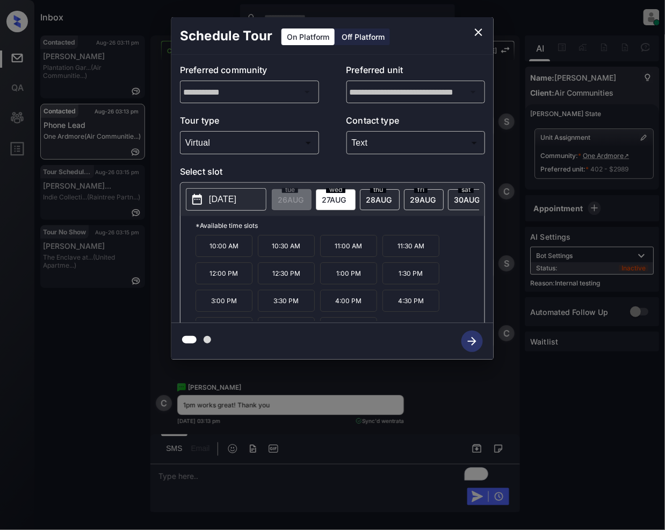
drag, startPoint x: 357, startPoint y: 281, endPoint x: 365, endPoint y: 354, distance: 73.6
click at [357, 280] on p "1:00 PM" at bounding box center [348, 273] width 57 height 22
click at [474, 341] on icon "button" at bounding box center [472, 341] width 9 height 9
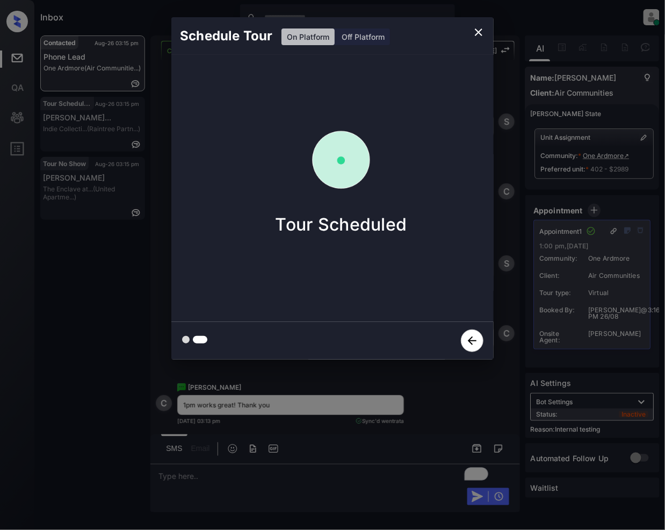
click at [475, 33] on icon "close" at bounding box center [478, 32] width 13 height 13
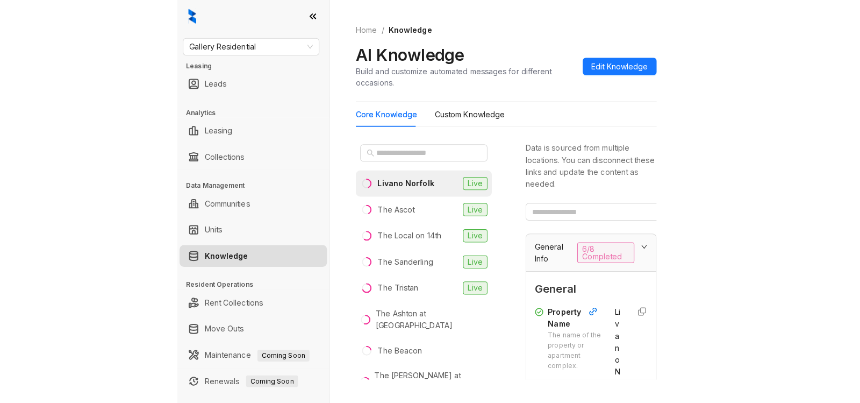
scroll to position [135, 0]
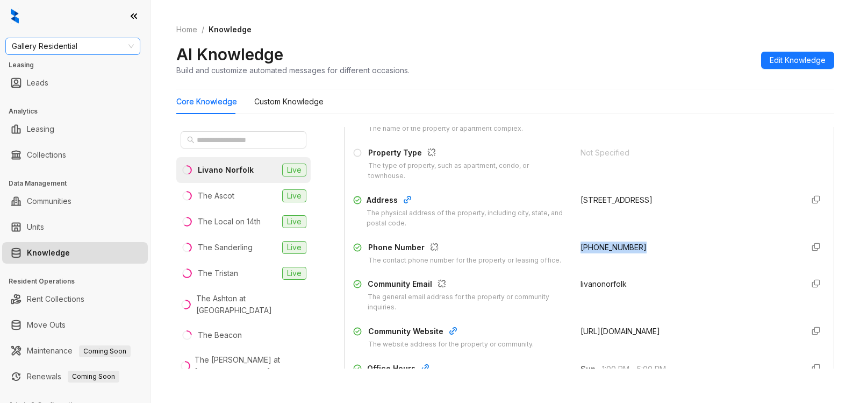
click at [94, 53] on span "Gallery Residential" at bounding box center [73, 46] width 122 height 16
click at [96, 51] on span "Gallery Residential" at bounding box center [73, 46] width 122 height 16
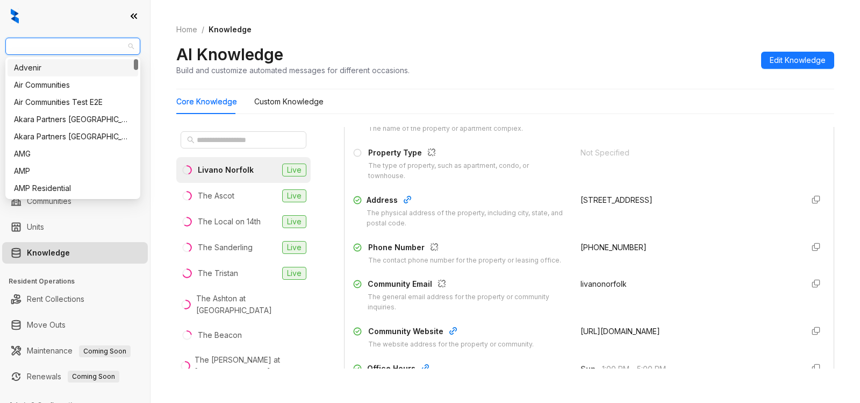
click at [81, 47] on span "Gallery Residential" at bounding box center [73, 46] width 122 height 16
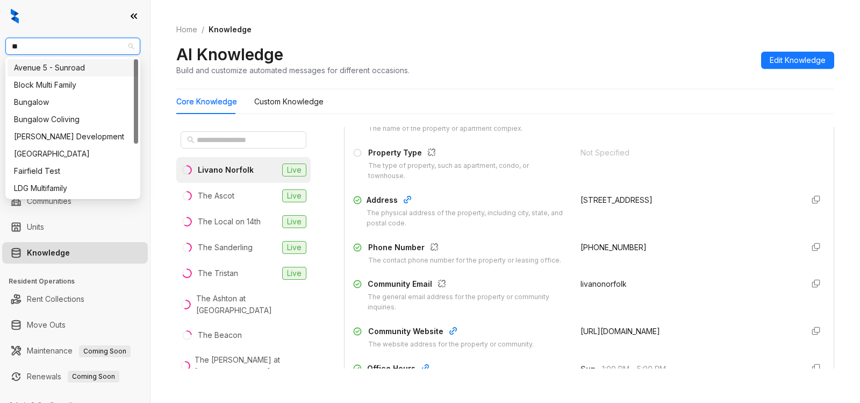
type input "***"
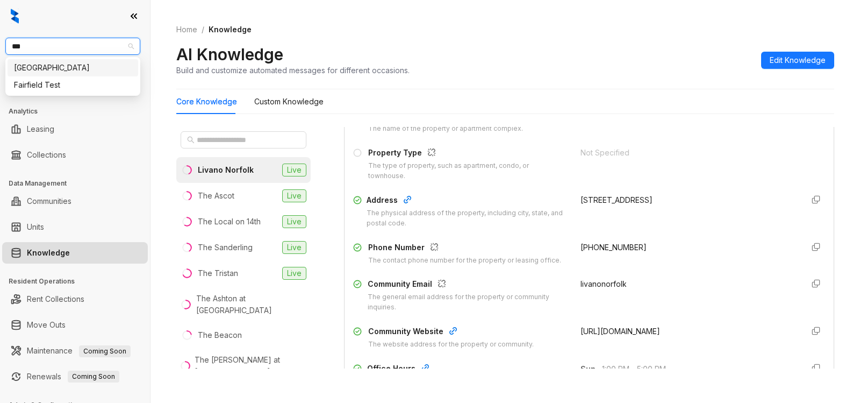
click at [48, 68] on div "Fairfield" at bounding box center [73, 68] width 118 height 12
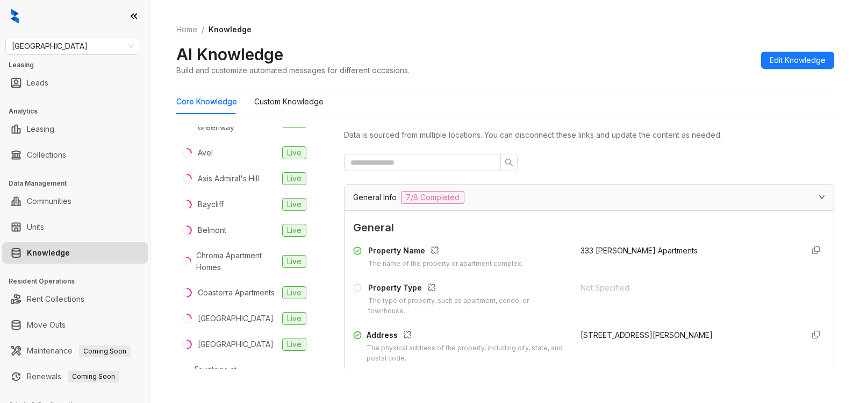
scroll to position [128, 0]
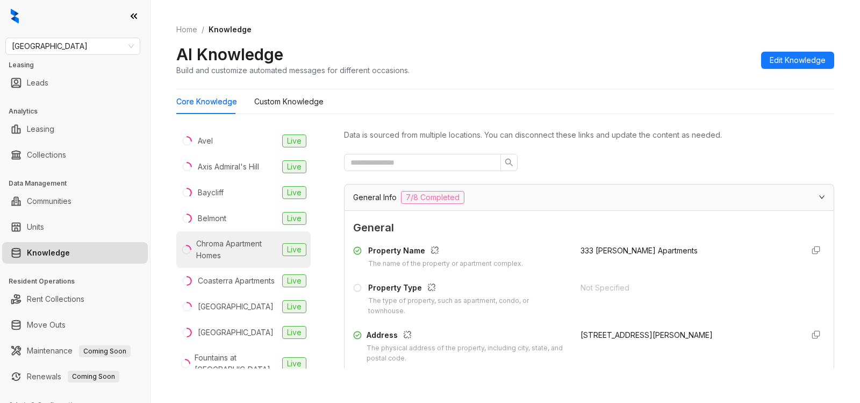
click at [233, 252] on div "Chroma Apartment Homes" at bounding box center [237, 250] width 82 height 24
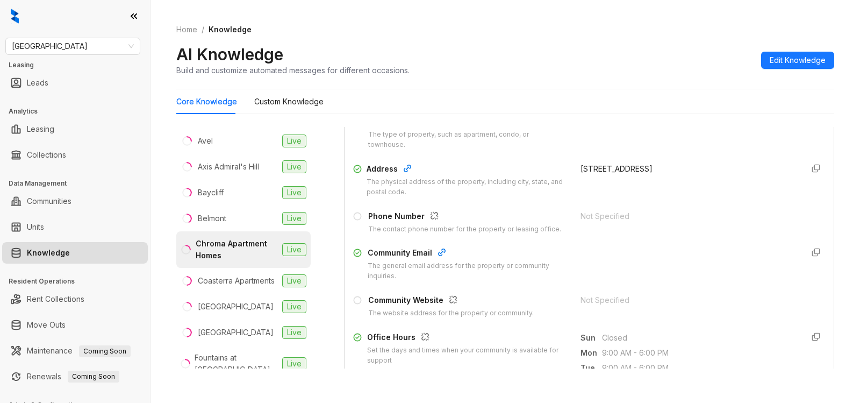
scroll to position [161, 0]
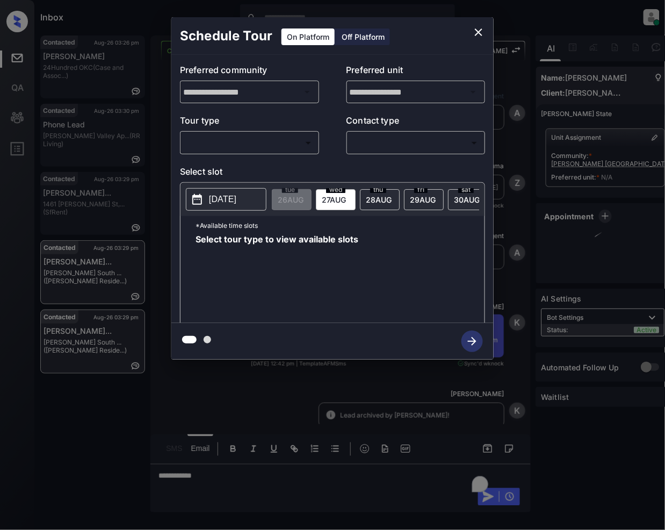
scroll to position [1060, 0]
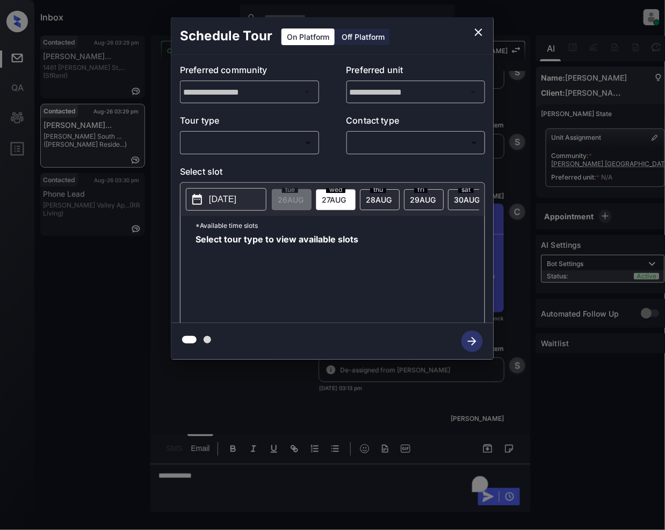
click at [250, 143] on body "Inbox Jeramie Castro Online Set yourself offline Set yourself on break Profile …" at bounding box center [332, 265] width 665 height 530
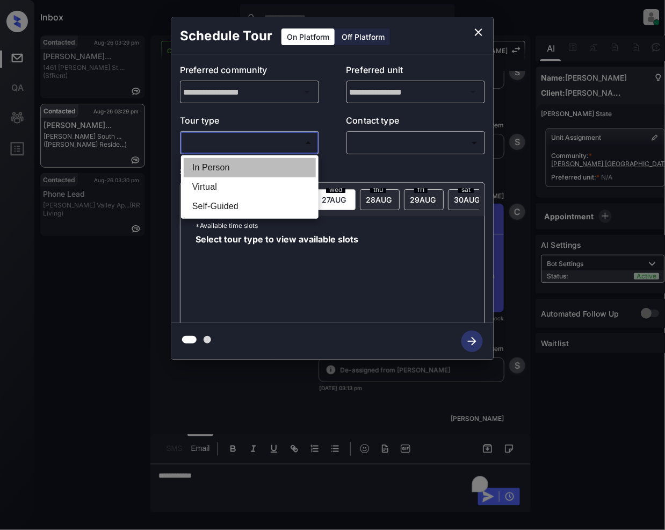
click at [233, 170] on li "In Person" at bounding box center [250, 167] width 132 height 19
type input "********"
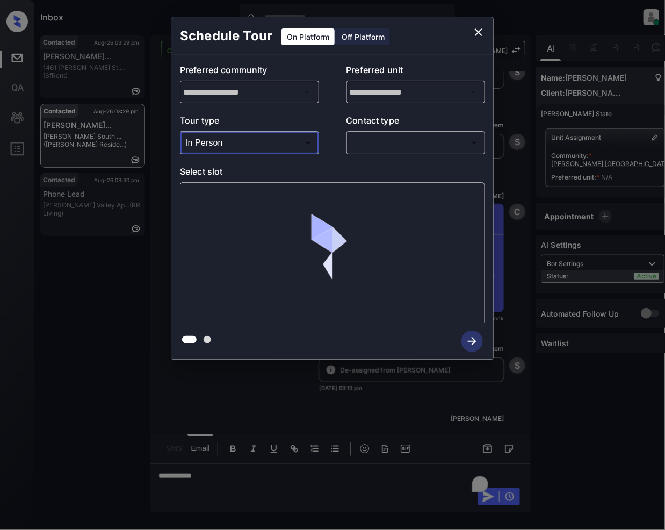
click at [368, 142] on body "Inbox Jeramie Castro Online Set yourself offline Set yourself on break Profile …" at bounding box center [332, 265] width 665 height 530
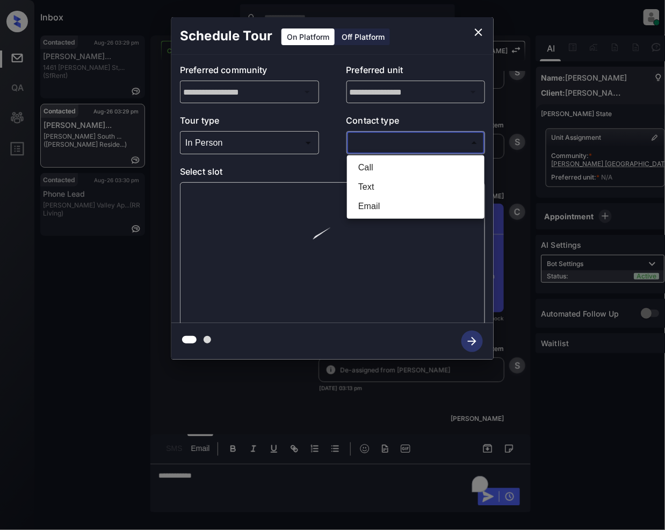
click at [376, 211] on li "Email" at bounding box center [416, 206] width 132 height 19
type input "*****"
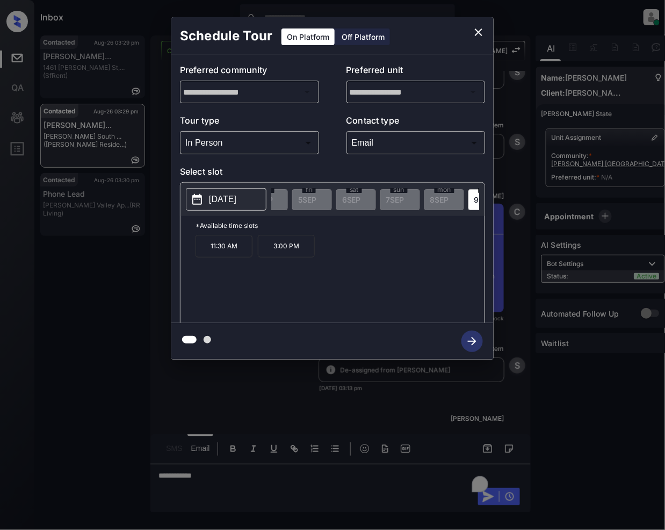
scroll to position [0, 535]
click at [477, 28] on icon "close" at bounding box center [478, 32] width 13 height 13
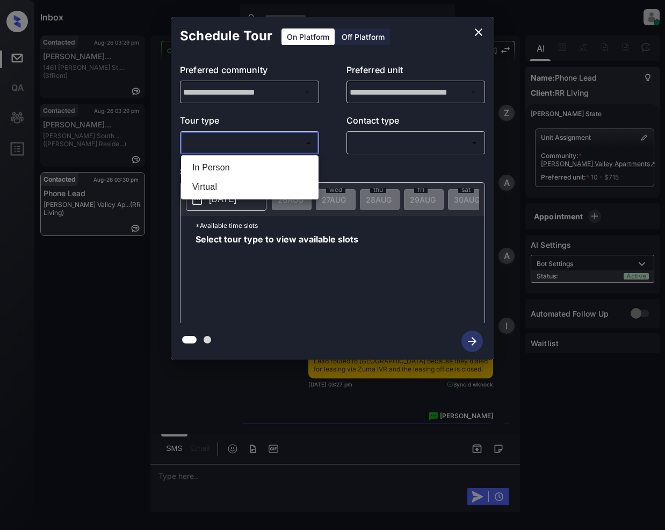
click at [242, 150] on body "Inbox [PERSON_NAME] Online Set yourself offline Set yourself on break Profile S…" at bounding box center [332, 265] width 665 height 530
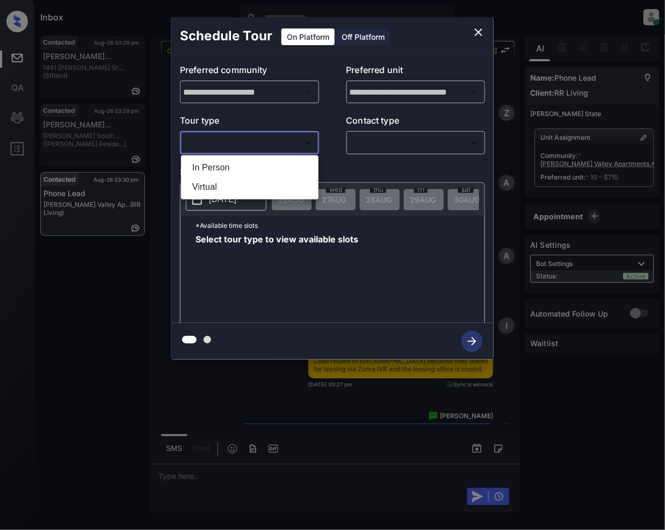
scroll to position [2321, 0]
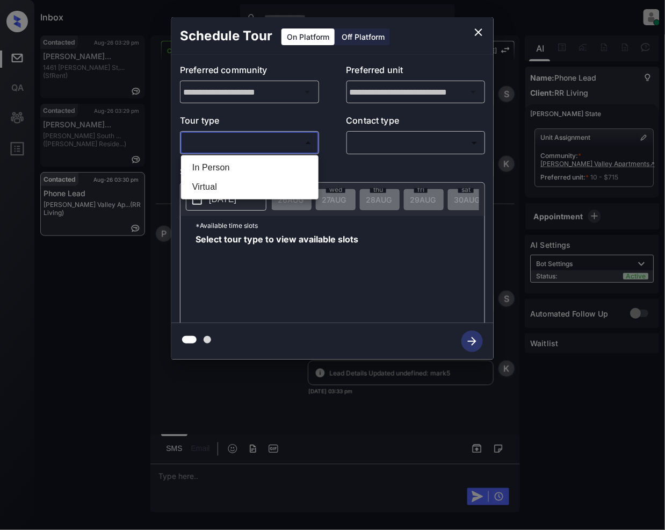
click at [207, 166] on li "In Person" at bounding box center [250, 167] width 132 height 19
type input "********"
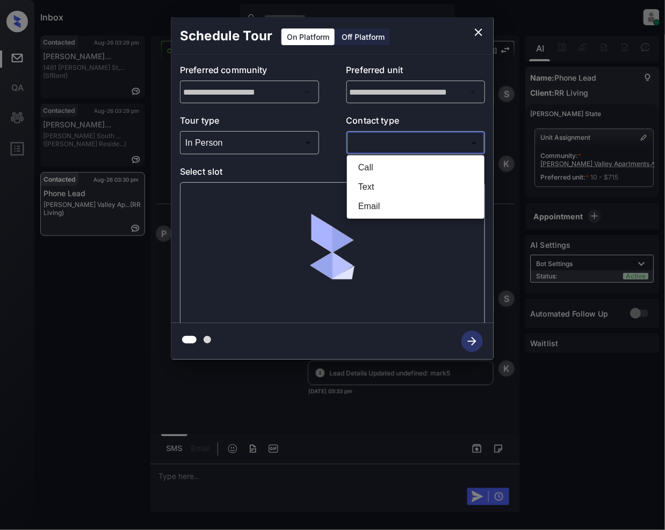
click at [401, 139] on body "Inbox [PERSON_NAME] Online Set yourself offline Set yourself on break Profile S…" at bounding box center [332, 265] width 665 height 530
click at [366, 179] on li "Text" at bounding box center [416, 186] width 132 height 19
type input "****"
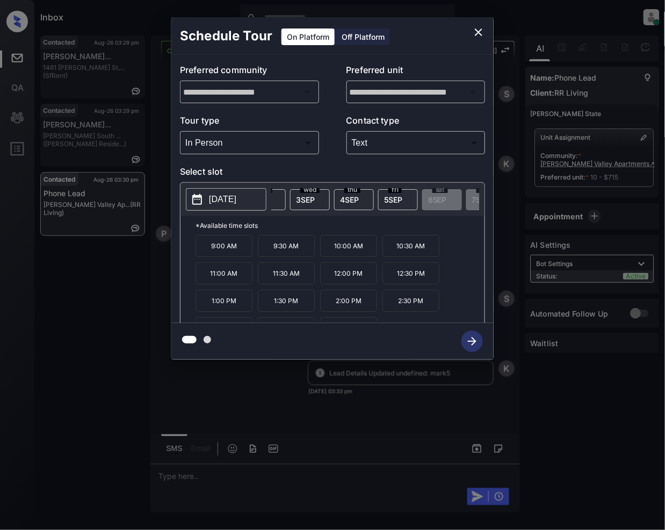
scroll to position [0, 344]
click at [385, 200] on span "[DATE]" at bounding box center [384, 199] width 18 height 9
click at [476, 33] on icon "close" at bounding box center [478, 32] width 13 height 13
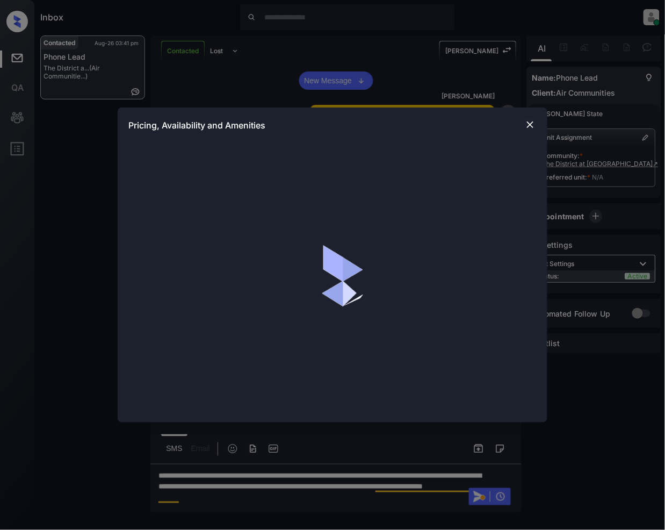
scroll to position [1364, 0]
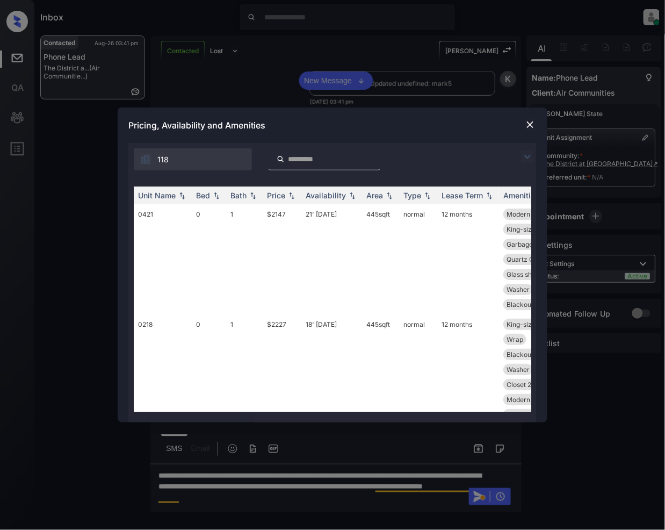
click at [528, 155] on img at bounding box center [527, 156] width 13 height 13
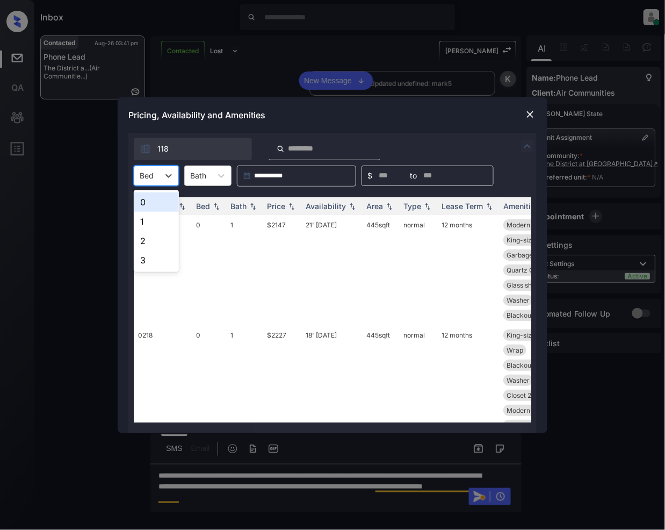
click at [150, 177] on div at bounding box center [147, 175] width 14 height 11
click at [147, 243] on div "2" at bounding box center [156, 240] width 45 height 19
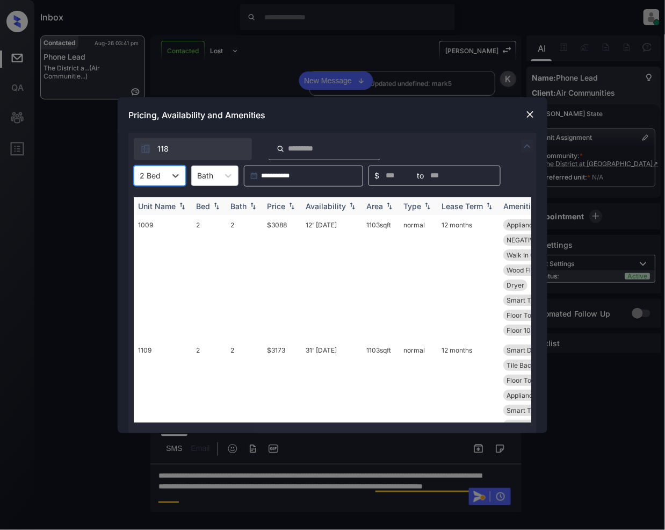
click at [286, 206] on img at bounding box center [291, 206] width 11 height 8
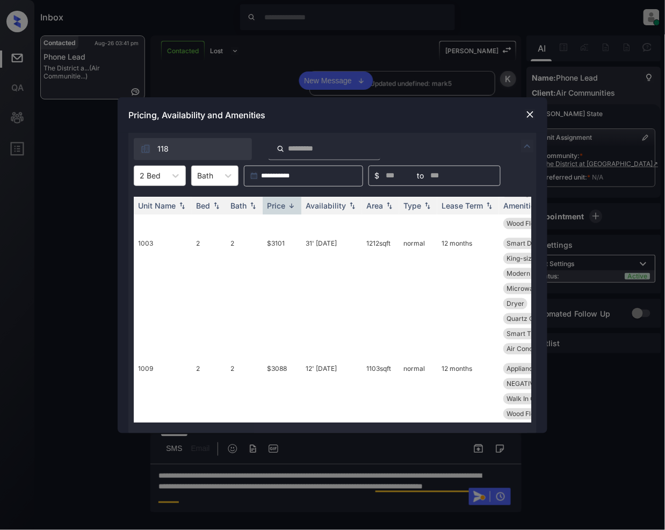
scroll to position [805, 0]
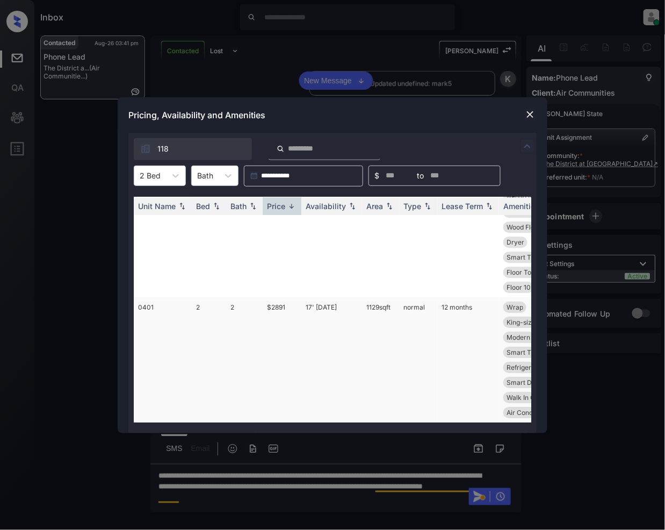
click at [284, 299] on td "$2891" at bounding box center [282, 359] width 39 height 125
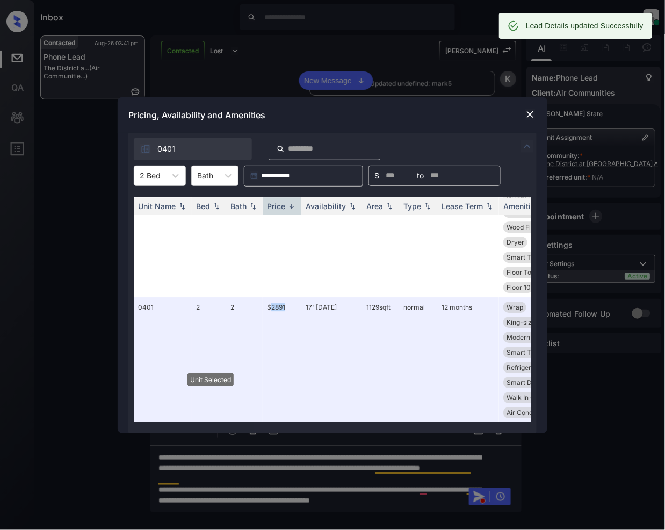
click at [534, 114] on img at bounding box center [530, 114] width 11 height 11
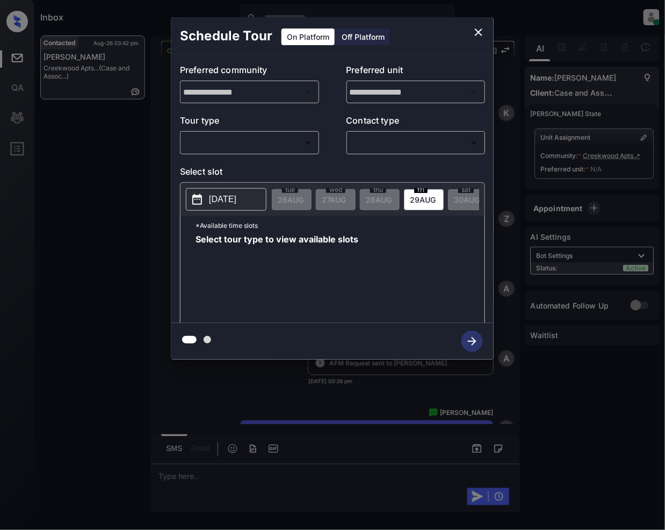
scroll to position [1726, 0]
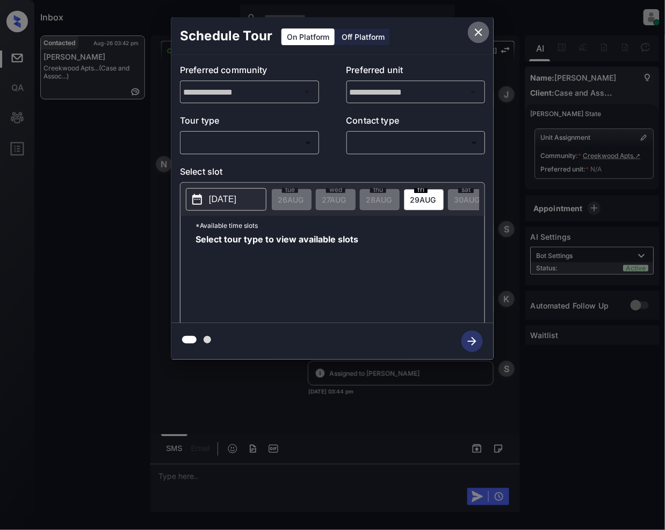
click at [484, 30] on icon "close" at bounding box center [478, 32] width 13 height 13
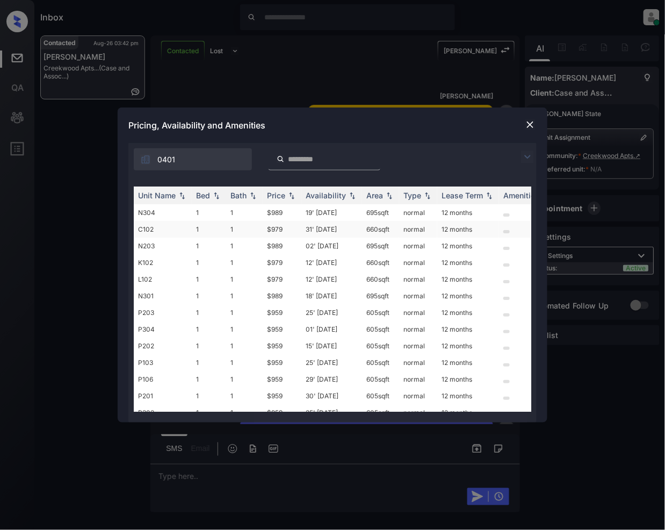
scroll to position [1726, 0]
drag, startPoint x: 523, startPoint y: 154, endPoint x: 267, endPoint y: 225, distance: 266.0
click at [523, 154] on img at bounding box center [527, 156] width 13 height 13
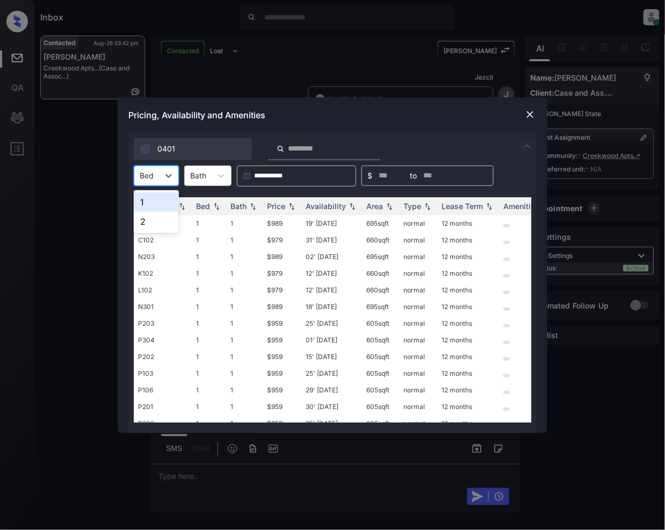
drag, startPoint x: 153, startPoint y: 177, endPoint x: 149, endPoint y: 221, distance: 44.7
click at [152, 177] on div at bounding box center [147, 175] width 14 height 11
drag, startPoint x: 151, startPoint y: 205, endPoint x: 183, endPoint y: 250, distance: 54.7
click at [151, 206] on div "1" at bounding box center [156, 201] width 45 height 19
drag, startPoint x: 290, startPoint y: 204, endPoint x: 282, endPoint y: 271, distance: 67.2
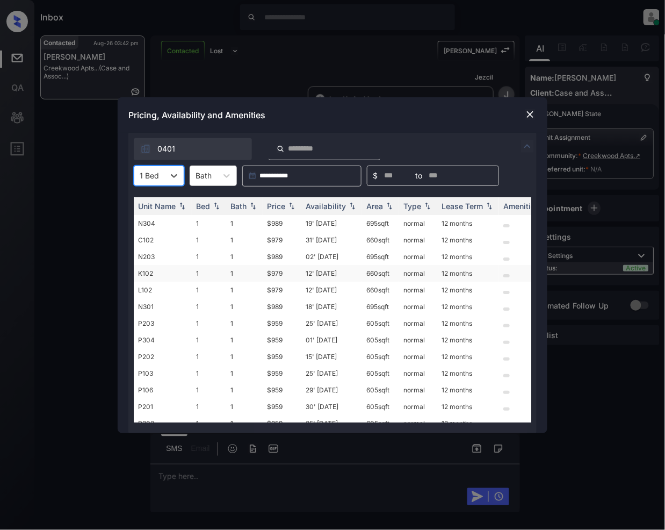
click at [291, 205] on img at bounding box center [291, 206] width 11 height 8
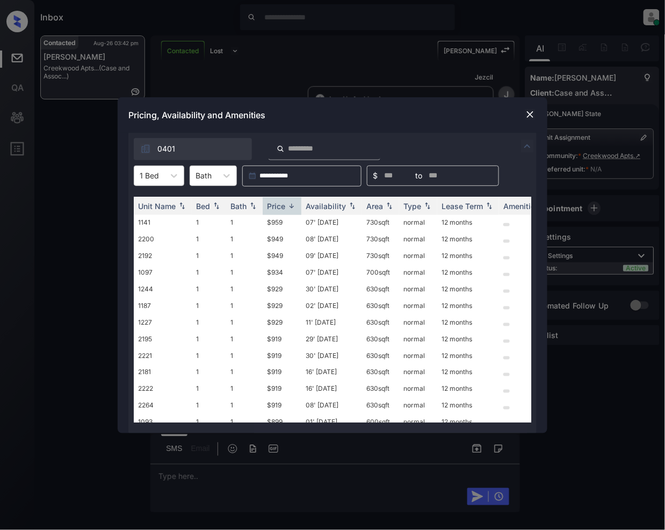
scroll to position [469, 0]
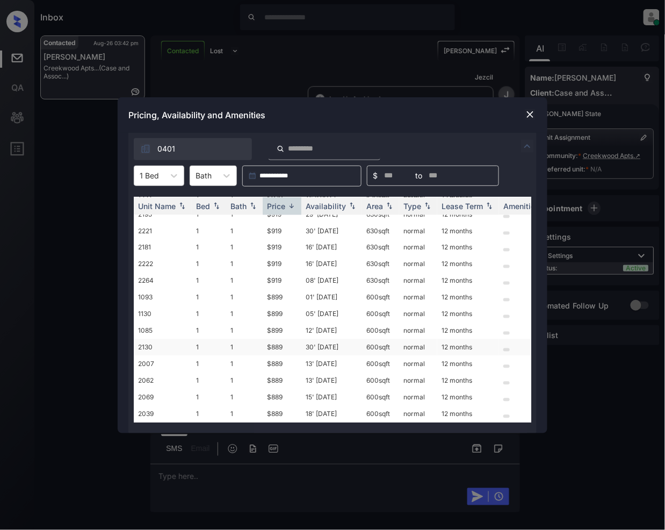
click at [276, 339] on td "$889" at bounding box center [282, 347] width 39 height 17
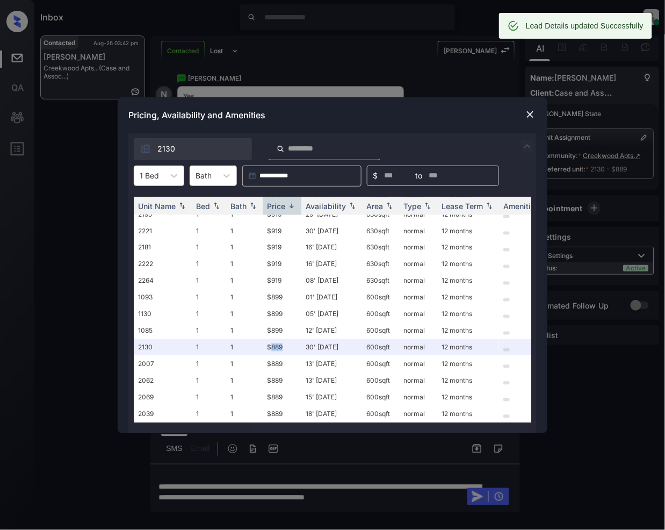
scroll to position [1796, 0]
click at [531, 119] on img at bounding box center [530, 114] width 11 height 11
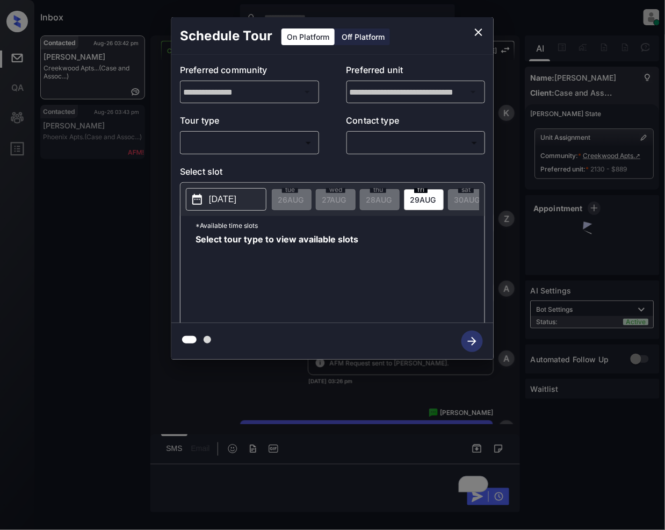
scroll to position [1796, 0]
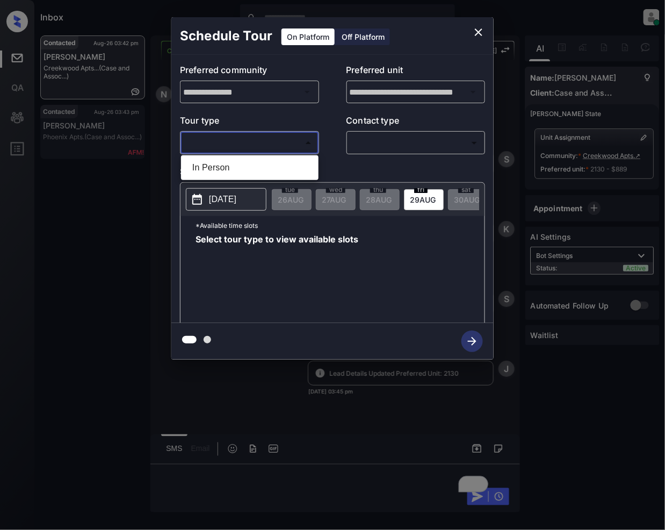
click at [239, 140] on body "Inbox [PERSON_NAME] Online Set yourself offline Set yourself on break Profile S…" at bounding box center [332, 265] width 665 height 530
click at [234, 160] on li "In Person" at bounding box center [250, 167] width 132 height 19
type input "********"
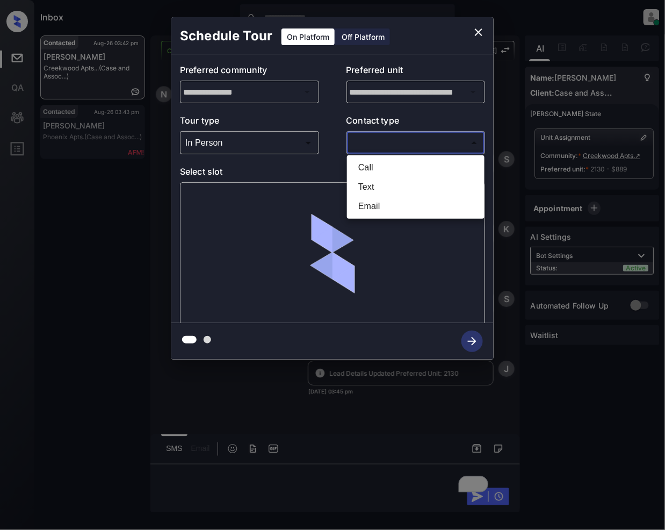
click at [379, 137] on body "Inbox [PERSON_NAME] Online Set yourself offline Set yourself on break Profile S…" at bounding box center [332, 265] width 665 height 530
click at [372, 176] on li "Call" at bounding box center [416, 167] width 132 height 19
click at [389, 138] on body "Inbox [PERSON_NAME] Online Set yourself offline Set yourself on break Profile S…" at bounding box center [332, 265] width 665 height 530
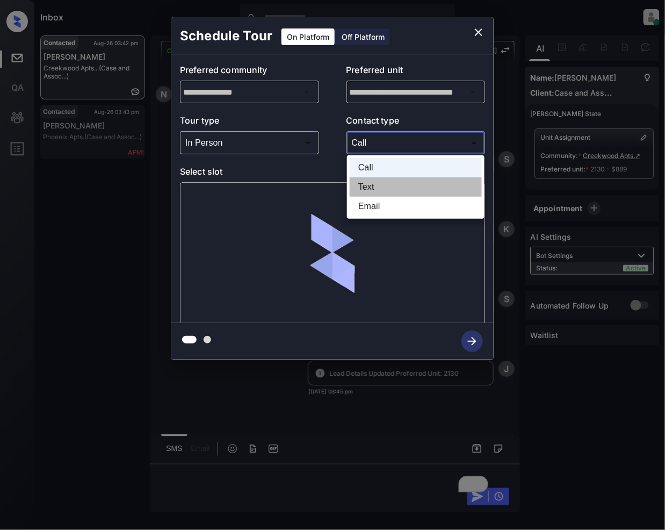
click at [376, 190] on li "Text" at bounding box center [416, 186] width 132 height 19
type input "****"
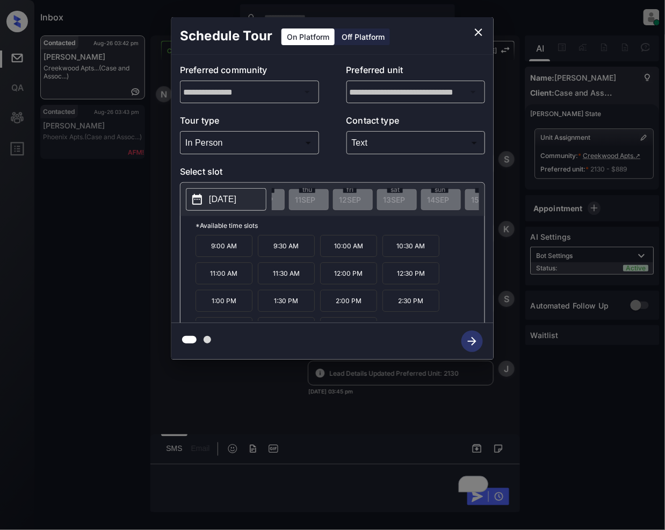
scroll to position [0, 698]
click at [486, 33] on button "close" at bounding box center [478, 31] width 21 height 21
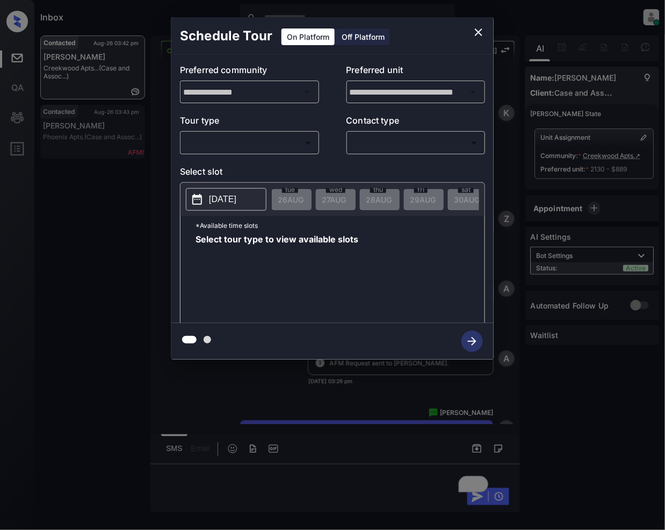
scroll to position [1796, 0]
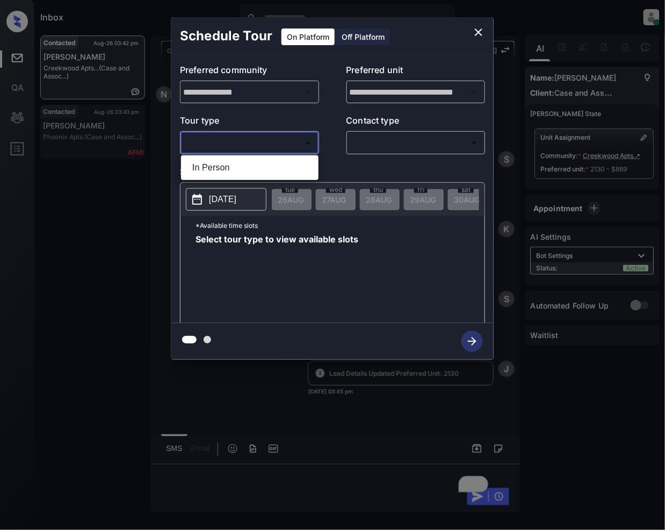
click at [255, 152] on body "Inbox [PERSON_NAME] Online Set yourself offline Set yourself on break Profile S…" at bounding box center [332, 265] width 665 height 530
click at [244, 161] on li "In Person" at bounding box center [250, 167] width 132 height 19
type input "********"
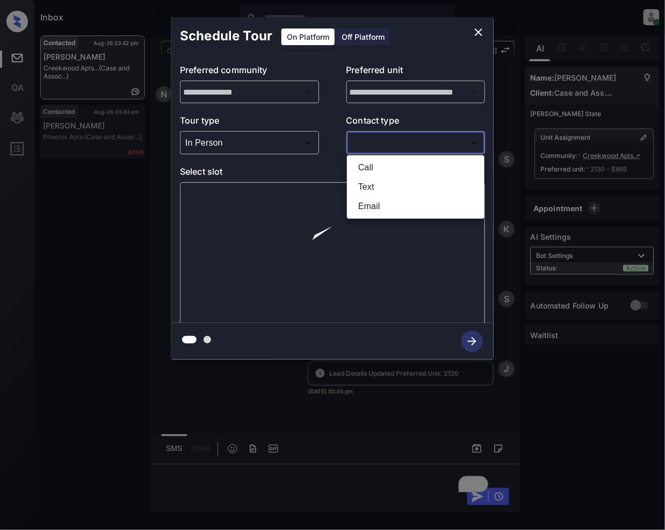
click at [372, 142] on body "Inbox [PERSON_NAME] Online Set yourself offline Set yourself on break Profile S…" at bounding box center [332, 265] width 665 height 530
click at [365, 187] on li "Text" at bounding box center [416, 186] width 132 height 19
type input "****"
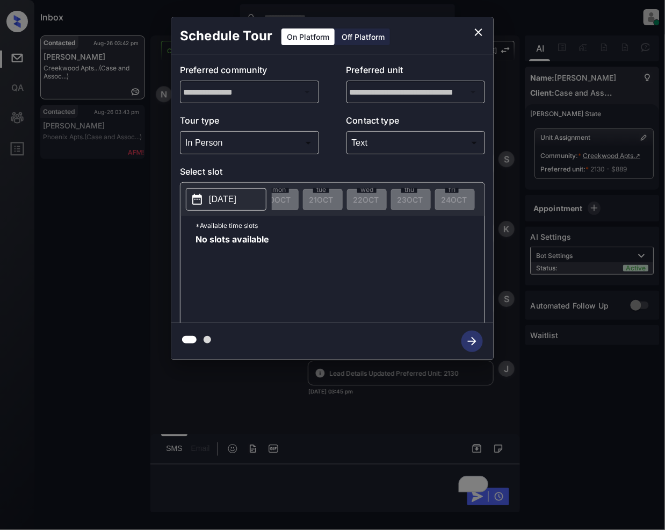
scroll to position [0, 2469]
click at [478, 33] on icon "close" at bounding box center [479, 32] width 8 height 8
